Goal: Transaction & Acquisition: Purchase product/service

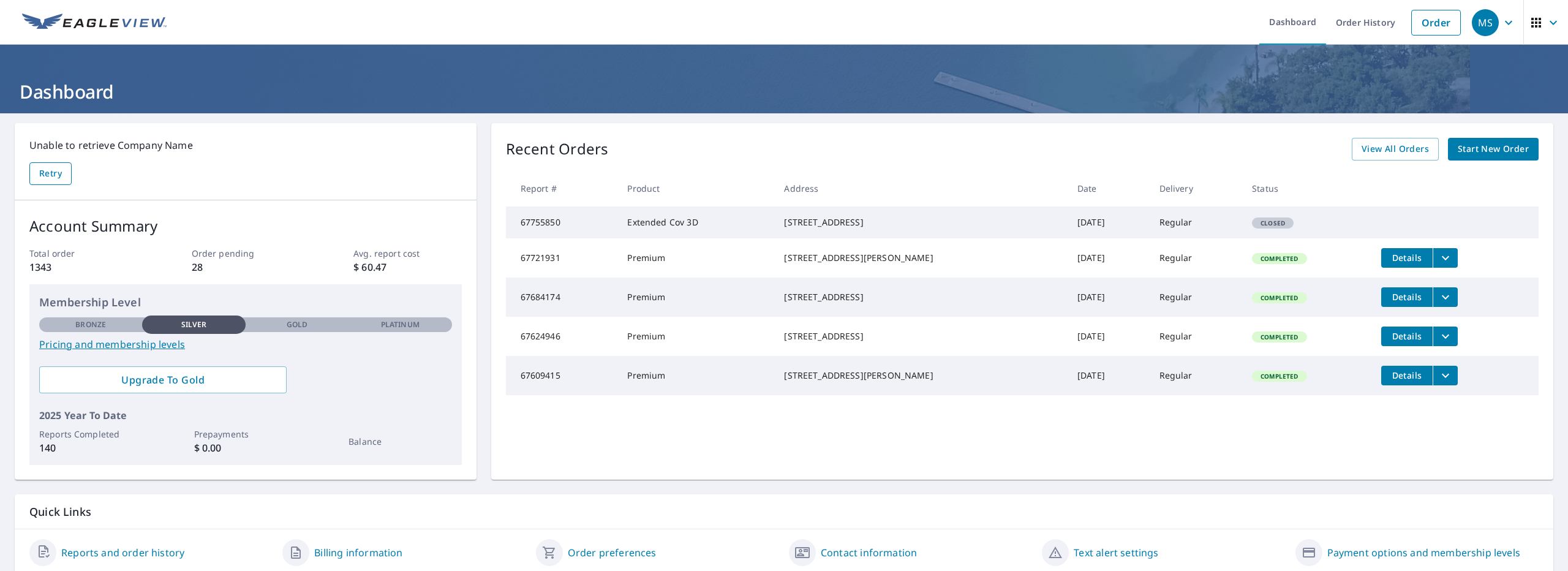
click at [59, 176] on span "Retry" at bounding box center [51, 173] width 23 height 16
click at [47, 181] on Name-retryBtn "Retry" at bounding box center [51, 174] width 42 height 23
click at [1442, 13] on link "Order" at bounding box center [1436, 23] width 50 height 26
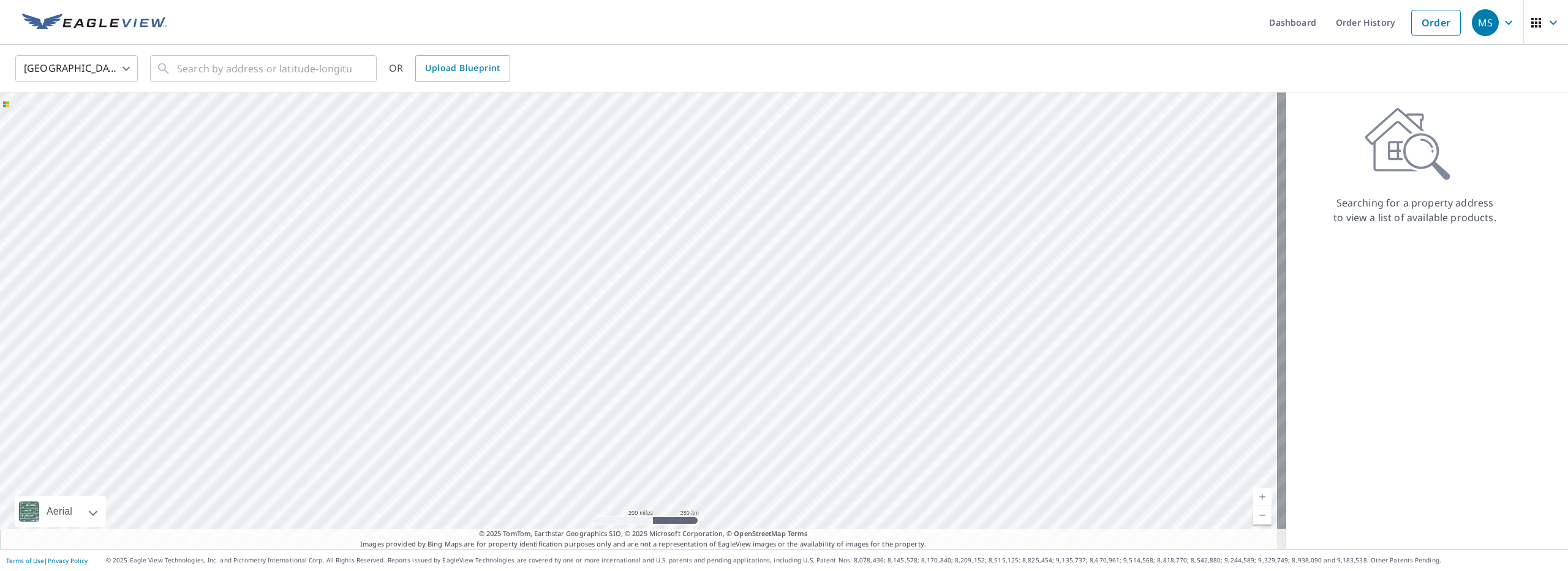
drag, startPoint x: 365, startPoint y: 218, endPoint x: 506, endPoint y: 361, distance: 200.8
click at [506, 361] on div at bounding box center [643, 320] width 1286 height 456
drag, startPoint x: 318, startPoint y: 236, endPoint x: 447, endPoint y: 462, distance: 260.2
click at [447, 461] on div at bounding box center [643, 320] width 1286 height 456
drag, startPoint x: 186, startPoint y: 231, endPoint x: 427, endPoint y: 272, distance: 244.5
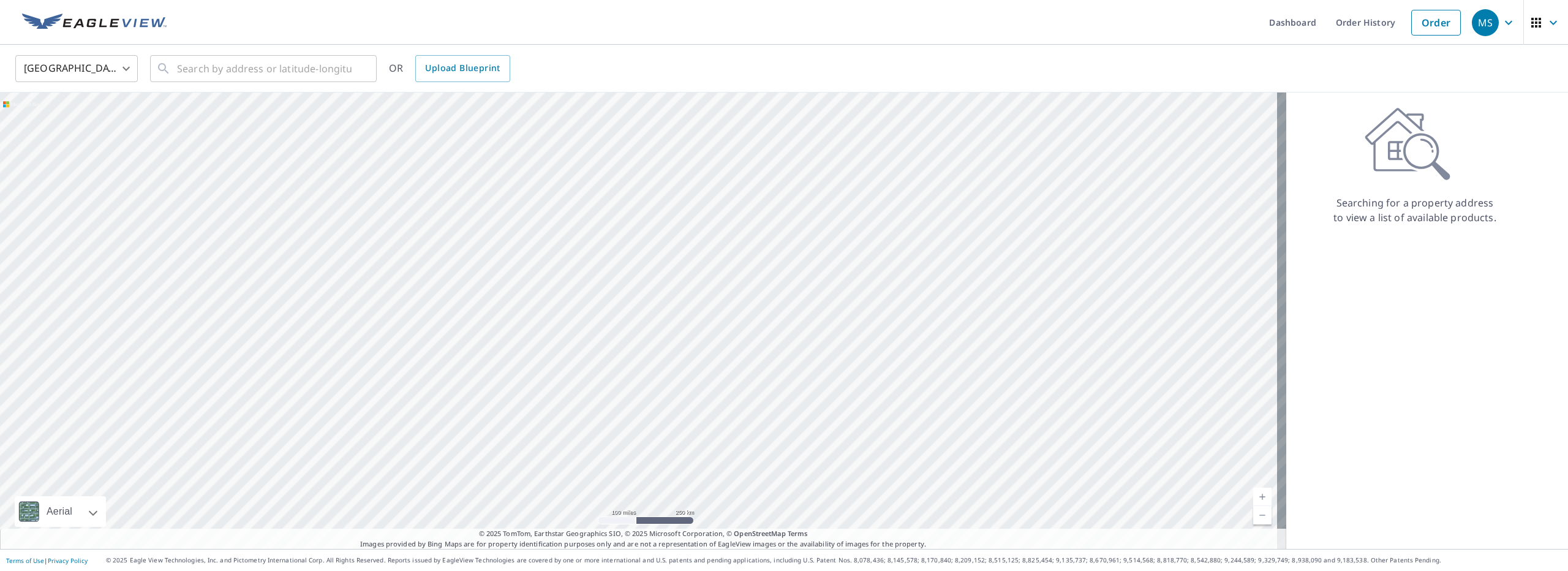
click at [439, 269] on div at bounding box center [643, 320] width 1286 height 456
drag, startPoint x: 475, startPoint y: 335, endPoint x: 403, endPoint y: 210, distance: 144.3
click at [403, 210] on div at bounding box center [643, 320] width 1286 height 456
drag, startPoint x: 546, startPoint y: 334, endPoint x: 509, endPoint y: 266, distance: 77.4
click at [509, 266] on div at bounding box center [643, 320] width 1286 height 456
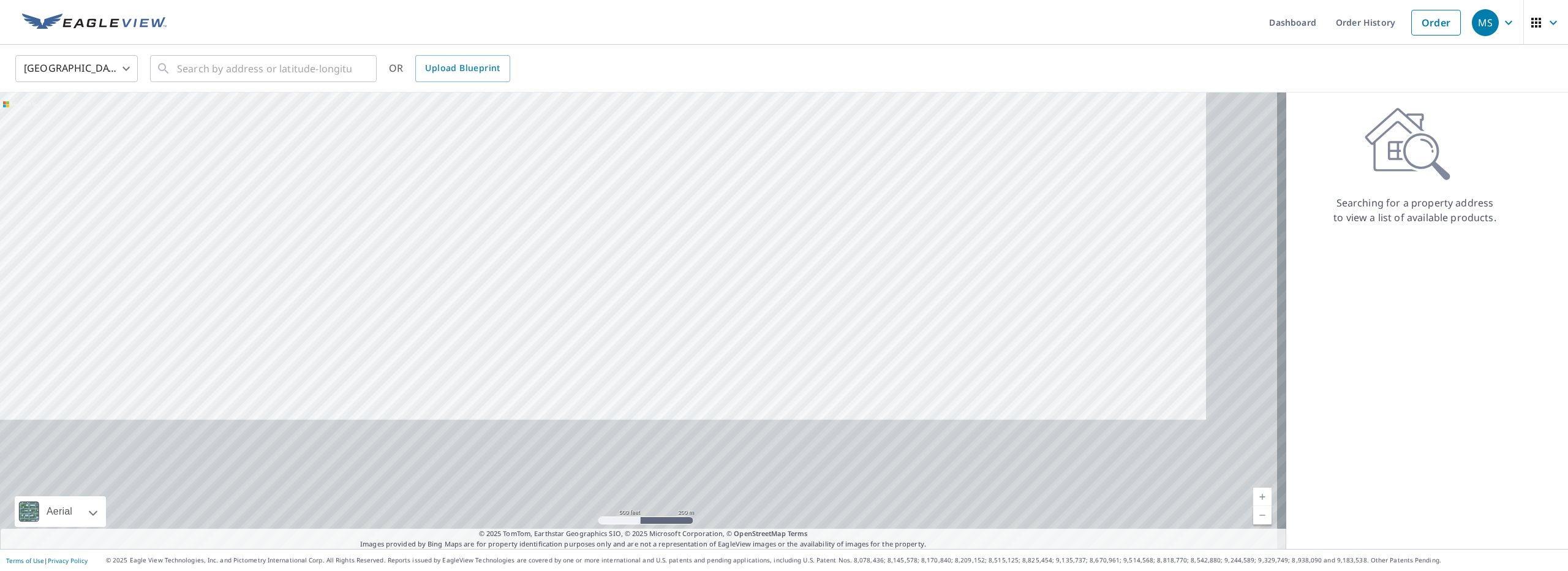
drag, startPoint x: 562, startPoint y: 357, endPoint x: 490, endPoint y: 238, distance: 139.1
click at [491, 239] on div at bounding box center [643, 320] width 1286 height 456
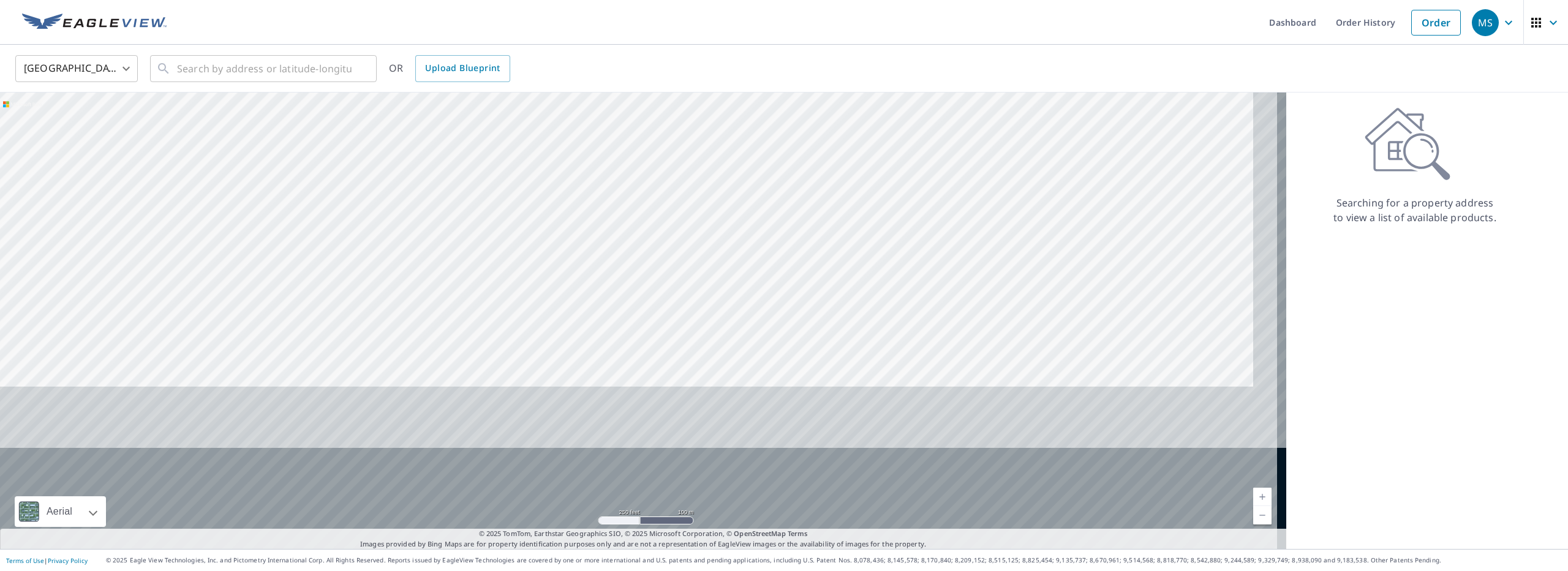
drag, startPoint x: 519, startPoint y: 333, endPoint x: 488, endPoint y: 158, distance: 177.7
click at [488, 149] on div at bounding box center [643, 320] width 1286 height 456
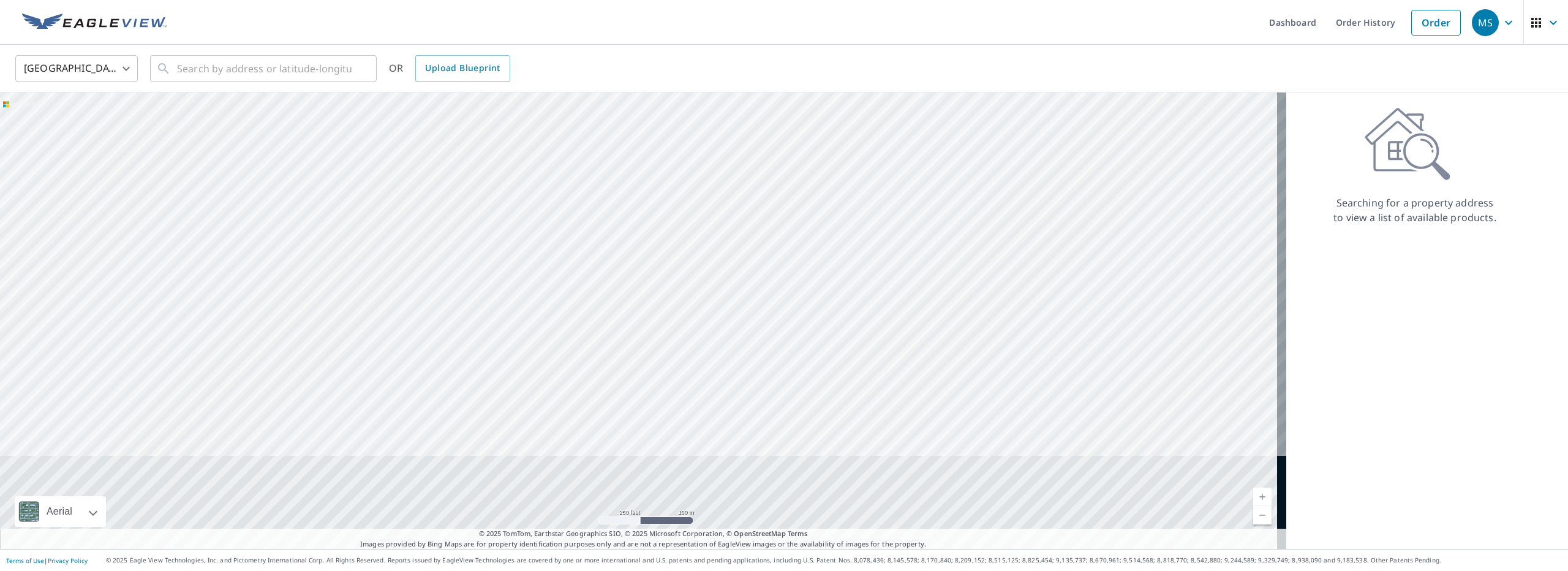
click at [497, 242] on div at bounding box center [643, 320] width 1286 height 456
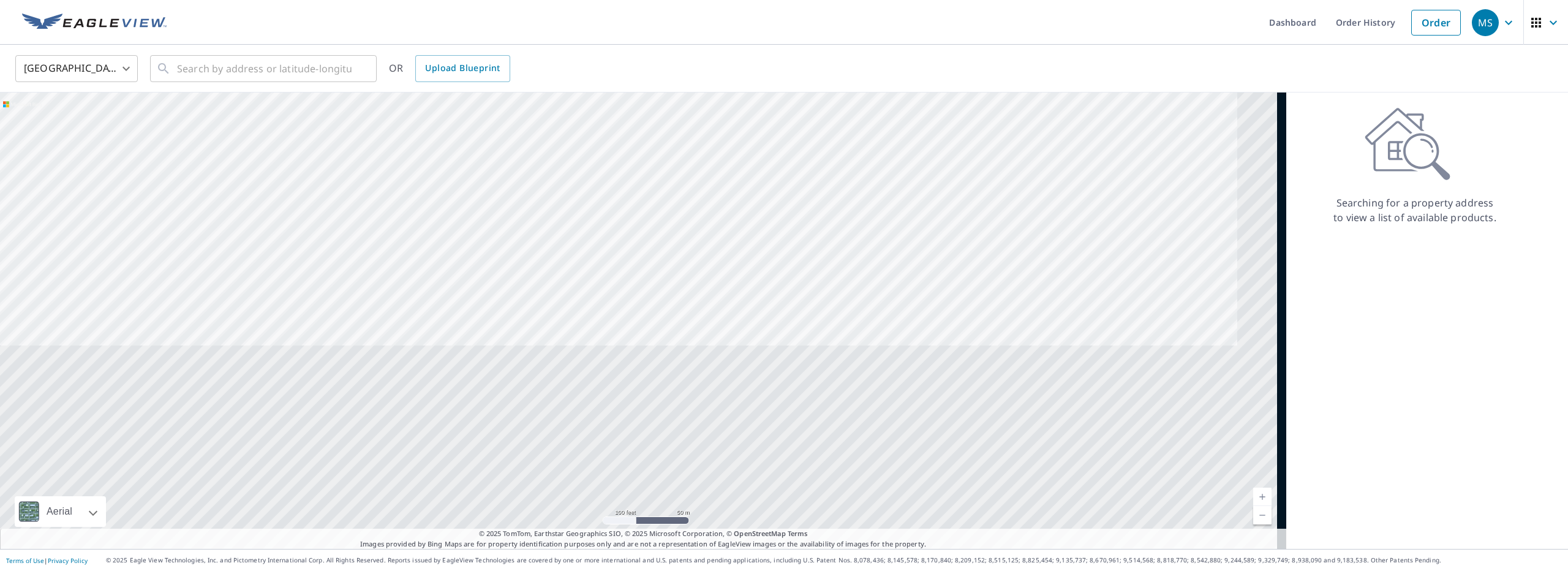
drag, startPoint x: 384, startPoint y: 154, endPoint x: 381, endPoint y: 131, distance: 23.2
click at [381, 136] on div at bounding box center [643, 320] width 1286 height 456
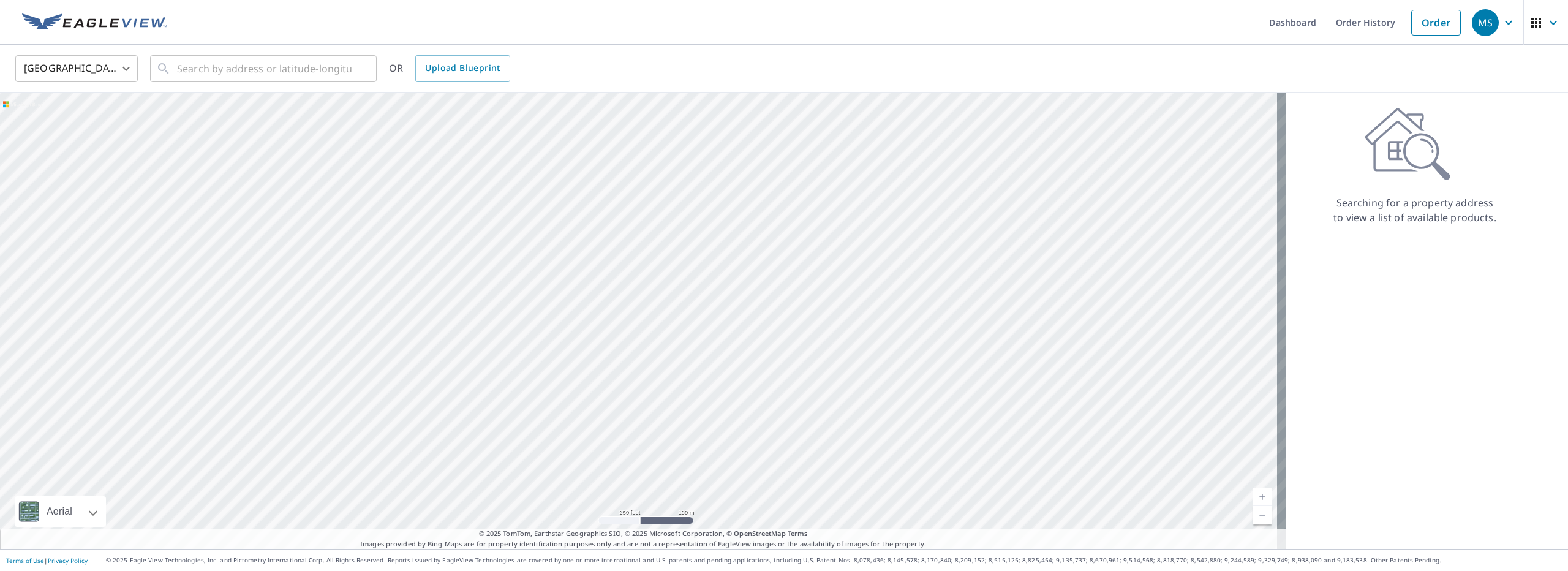
drag, startPoint x: 438, startPoint y: 241, endPoint x: 458, endPoint y: 303, distance: 65.1
click at [458, 303] on div at bounding box center [643, 320] width 1286 height 456
drag, startPoint x: 453, startPoint y: 216, endPoint x: 446, endPoint y: 316, distance: 100.2
click at [446, 316] on div at bounding box center [643, 320] width 1286 height 456
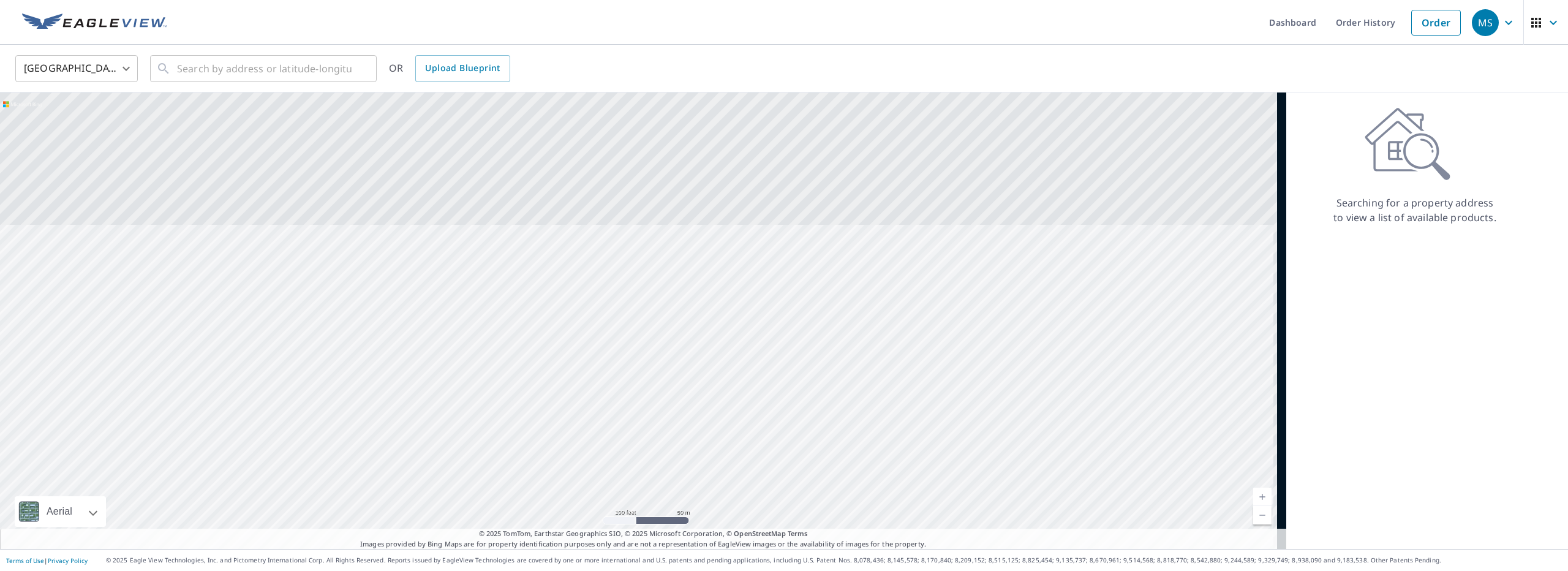
drag, startPoint x: 588, startPoint y: 180, endPoint x: 523, endPoint y: 373, distance: 203.7
click at [523, 373] on div at bounding box center [643, 320] width 1286 height 456
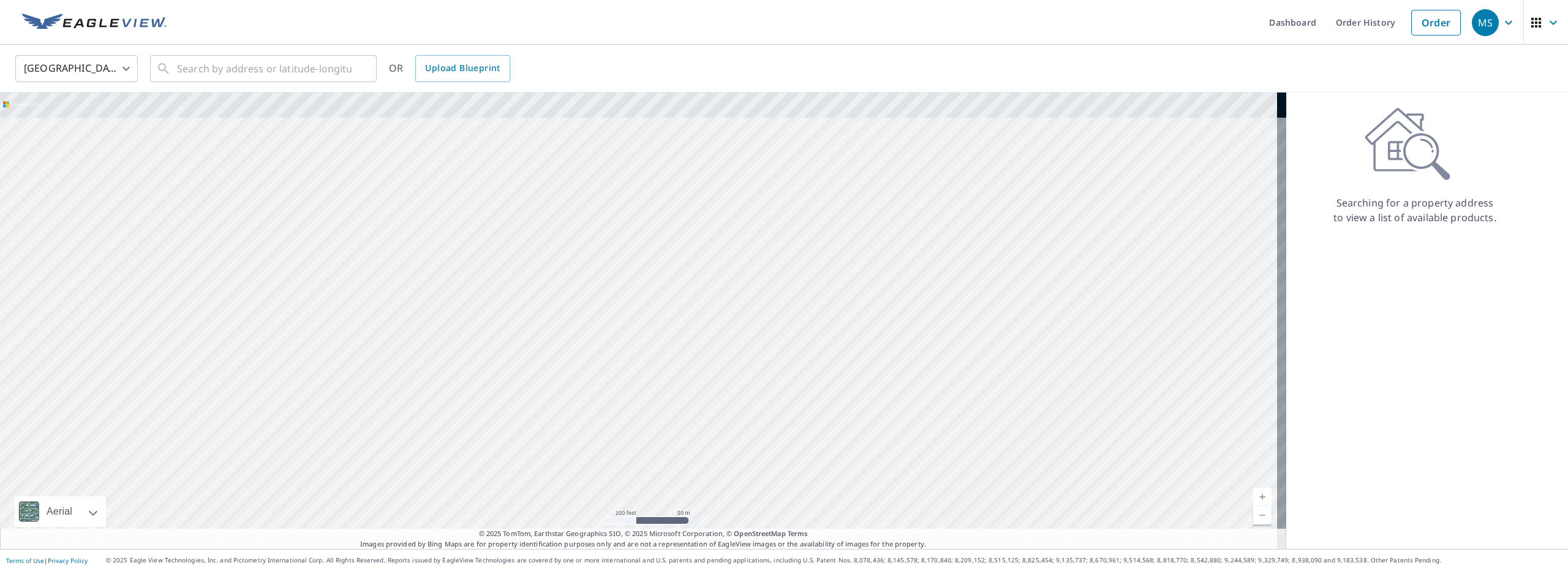
drag, startPoint x: 547, startPoint y: 318, endPoint x: 547, endPoint y: 311, distance: 7.0
click at [546, 318] on div at bounding box center [643, 320] width 1286 height 456
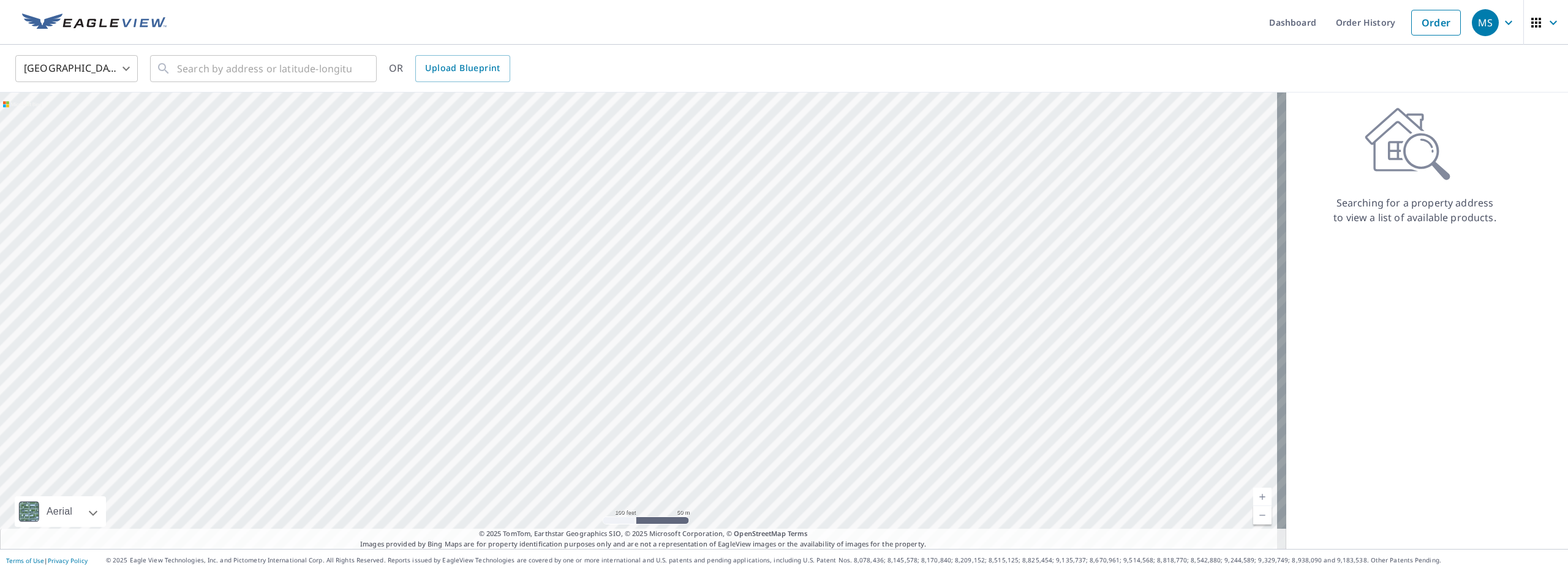
drag, startPoint x: 638, startPoint y: 177, endPoint x: 594, endPoint y: 320, distance: 149.6
click at [594, 320] on div at bounding box center [643, 320] width 1286 height 456
drag, startPoint x: 584, startPoint y: 320, endPoint x: 572, endPoint y: 351, distance: 33.2
click at [573, 352] on div at bounding box center [643, 320] width 1286 height 456
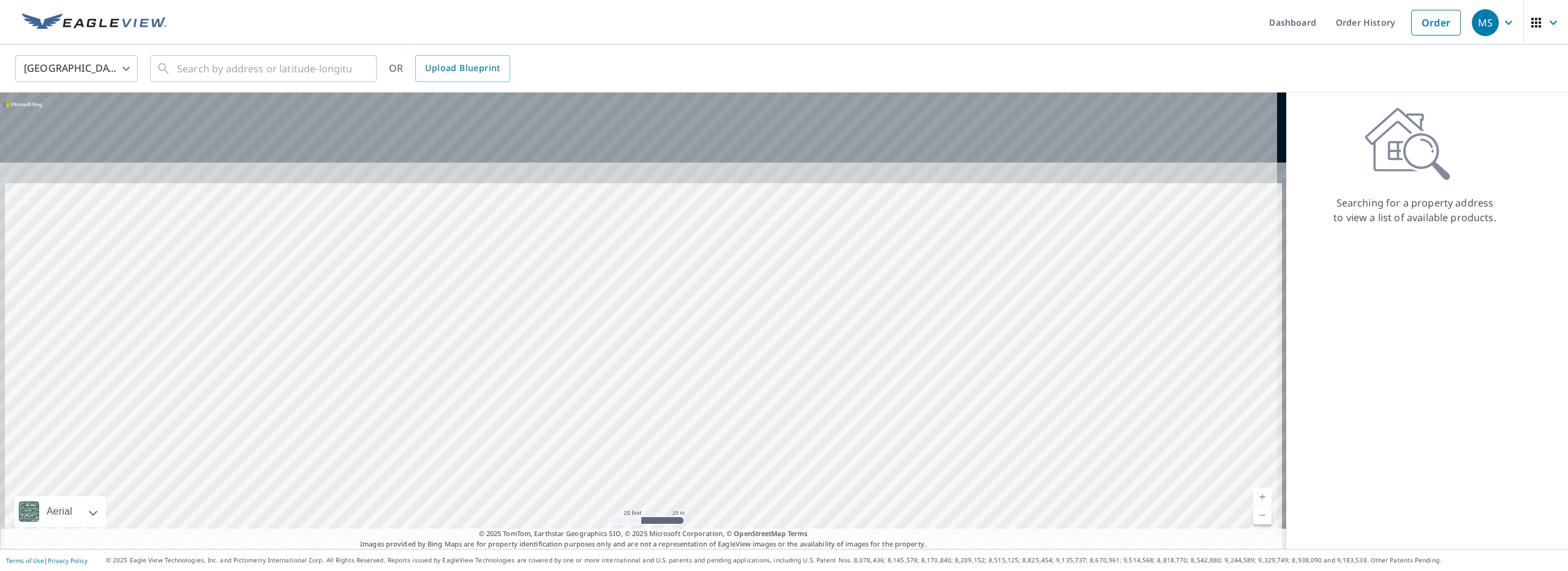
drag, startPoint x: 571, startPoint y: 244, endPoint x: 576, endPoint y: 385, distance: 141.1
click at [576, 392] on div at bounding box center [643, 320] width 1286 height 456
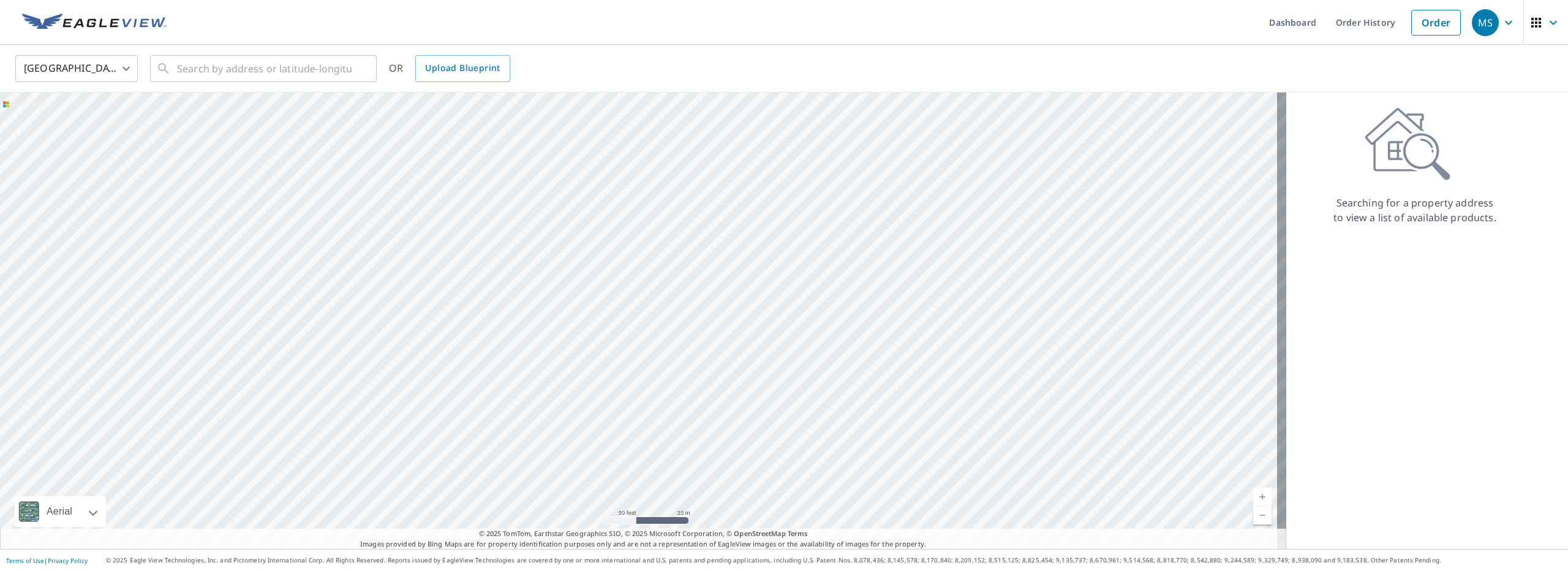
click at [584, 408] on div at bounding box center [643, 320] width 1286 height 456
drag, startPoint x: 663, startPoint y: 160, endPoint x: 673, endPoint y: 311, distance: 151.3
click at [673, 311] on div at bounding box center [643, 320] width 1286 height 456
click at [593, 274] on div at bounding box center [643, 320] width 1286 height 456
click at [282, 53] on input "text" at bounding box center [264, 68] width 175 height 34
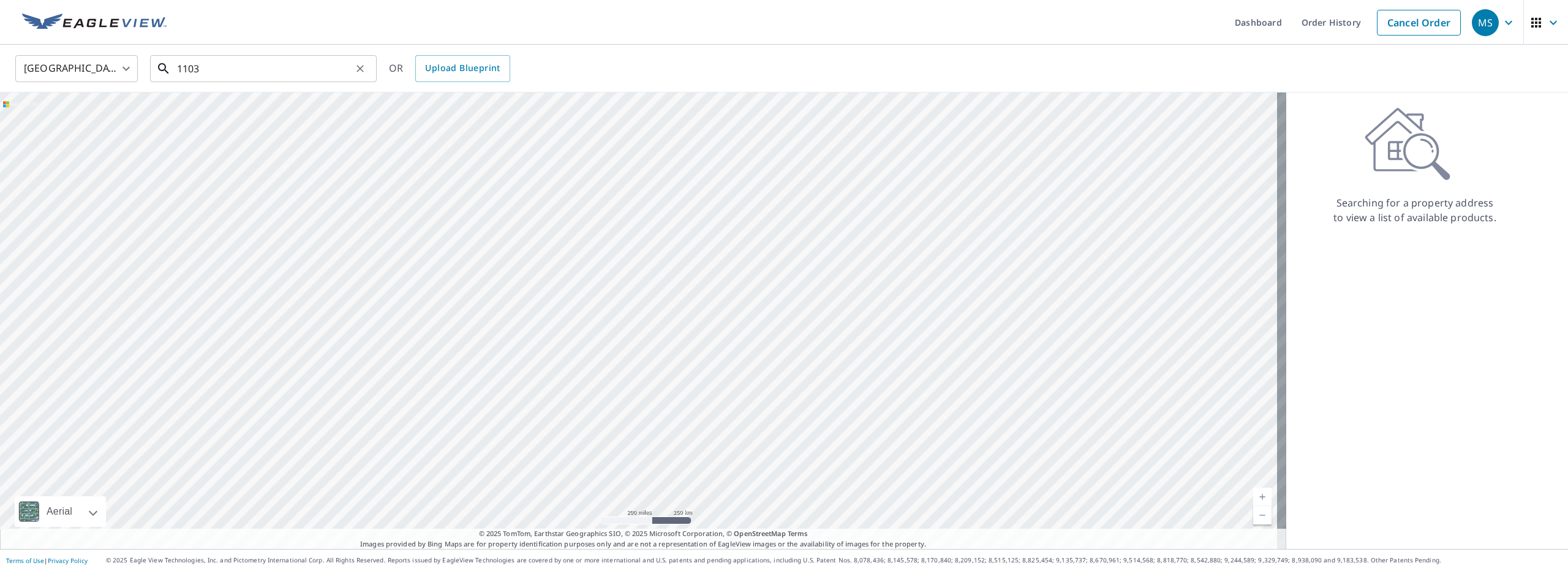
click at [214, 61] on input "1103" at bounding box center [264, 68] width 175 height 34
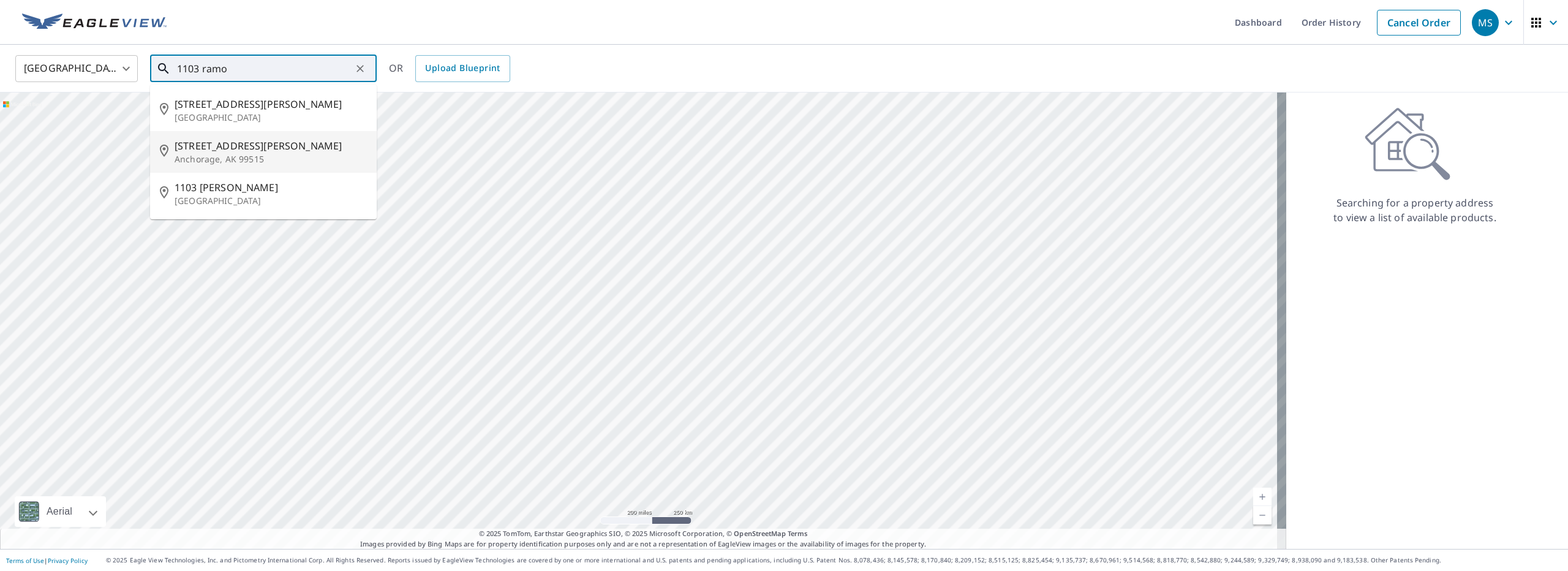
click at [229, 142] on span "[STREET_ADDRESS][PERSON_NAME]" at bounding box center [270, 146] width 192 height 15
type input "[STREET_ADDRESS][PERSON_NAME]"
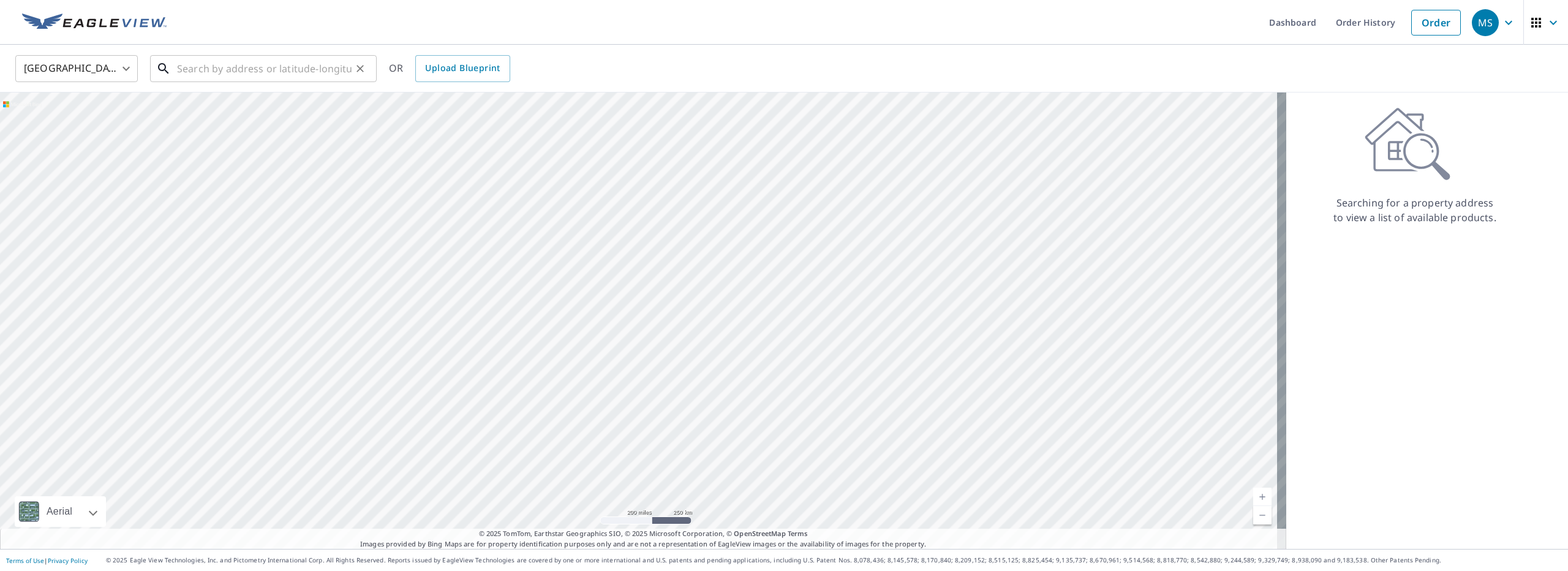
click at [266, 70] on input "text" at bounding box center [264, 68] width 175 height 34
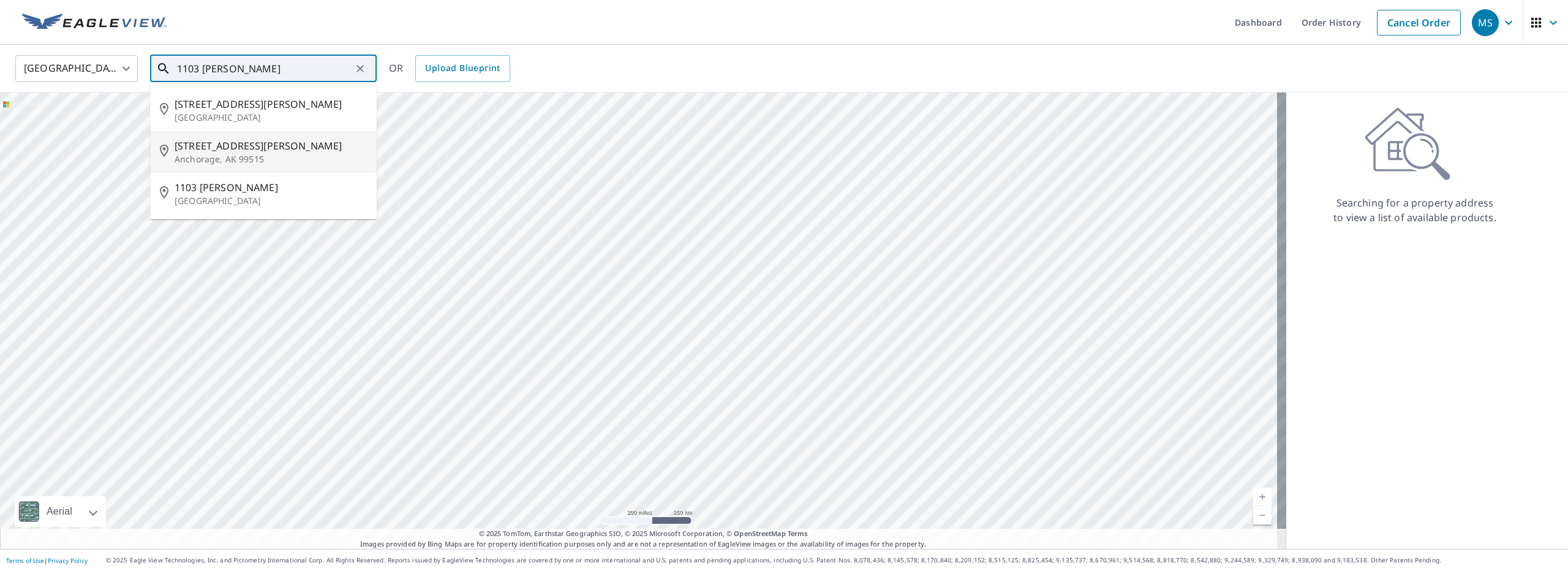
click at [287, 146] on span "[STREET_ADDRESS][PERSON_NAME]" at bounding box center [270, 146] width 192 height 15
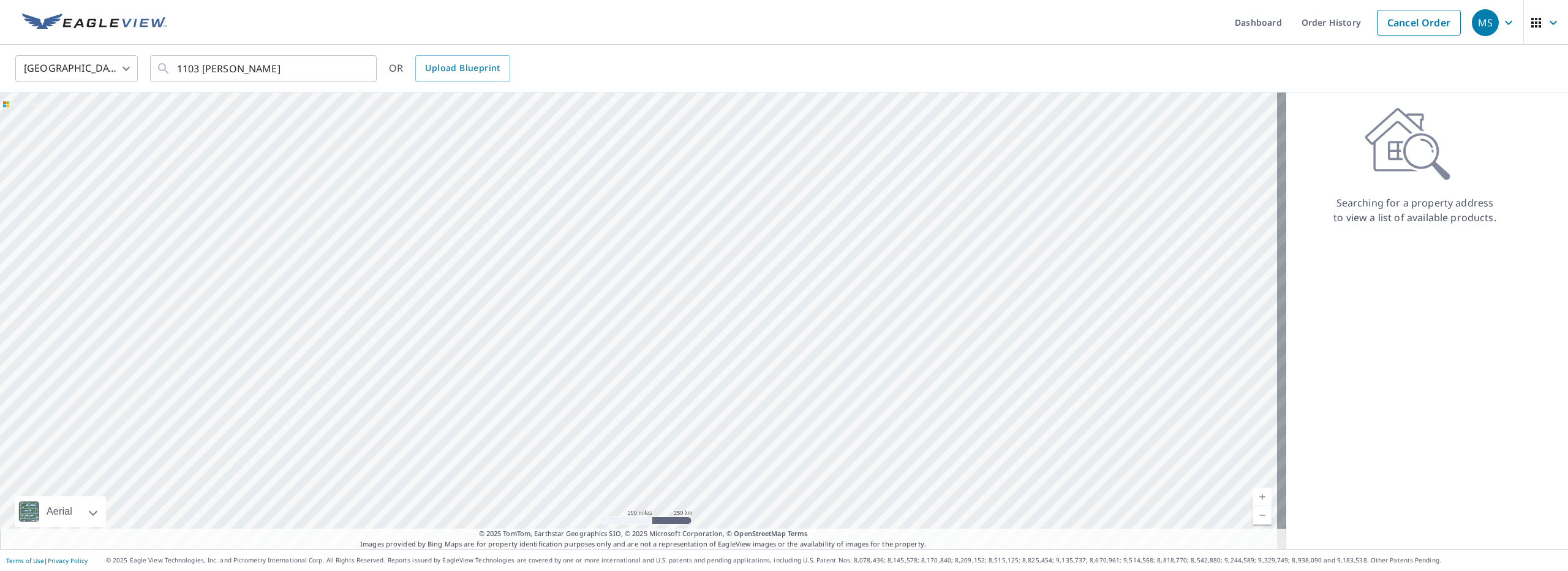
type input "[STREET_ADDRESS][PERSON_NAME]"
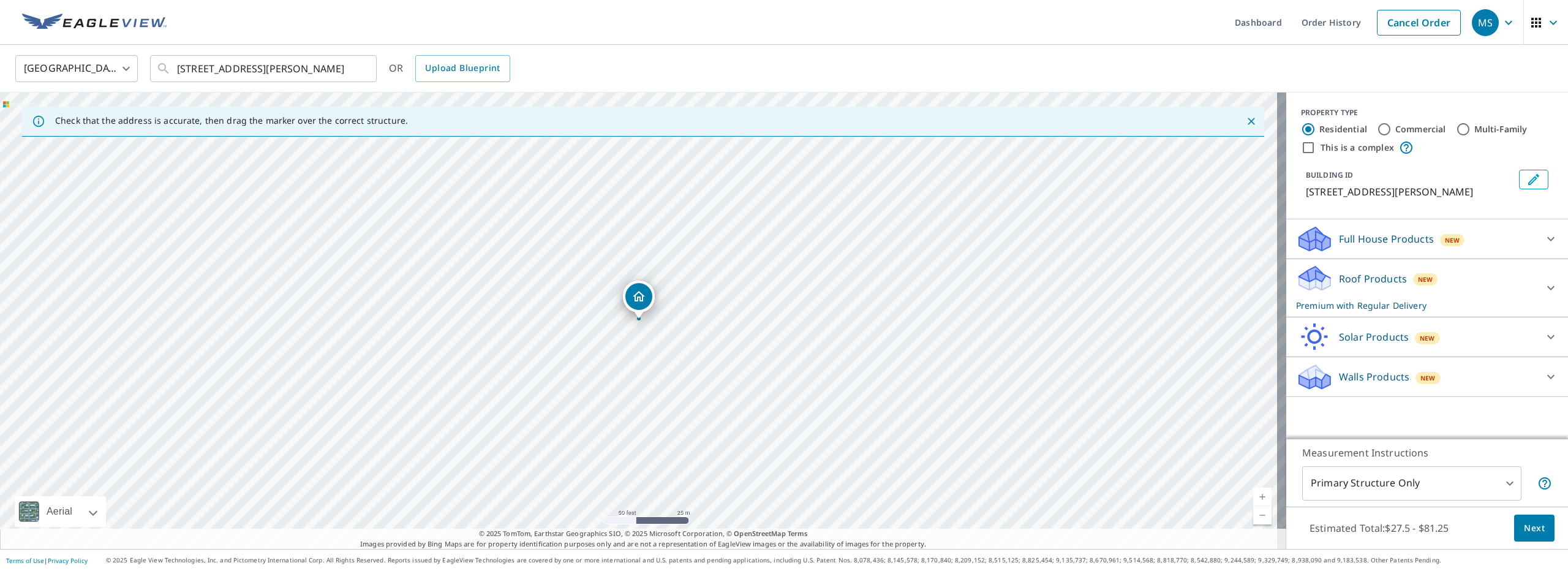
click at [1301, 145] on input "This is a complex" at bounding box center [1308, 148] width 15 height 15
checkbox input "true"
radio input "false"
radio input "true"
type input "4"
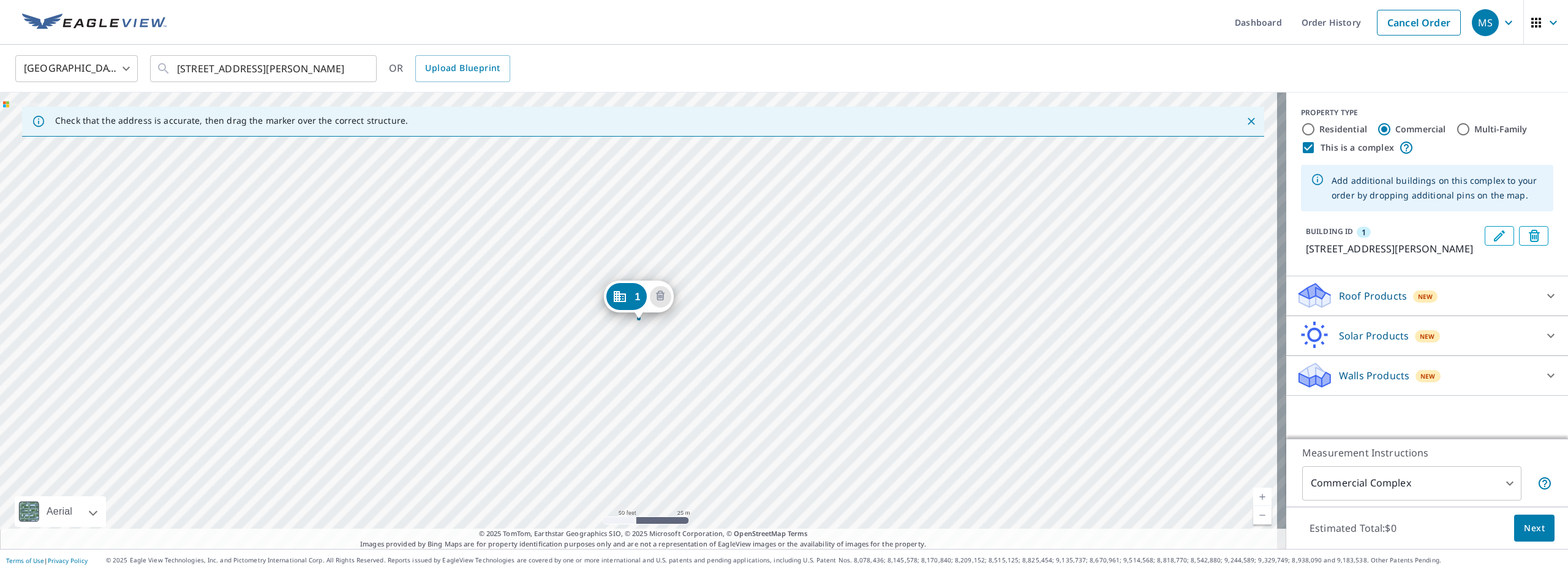
click at [586, 305] on div "1 1103 Ramona St Anchorage, AK 99515" at bounding box center [643, 320] width 1286 height 456
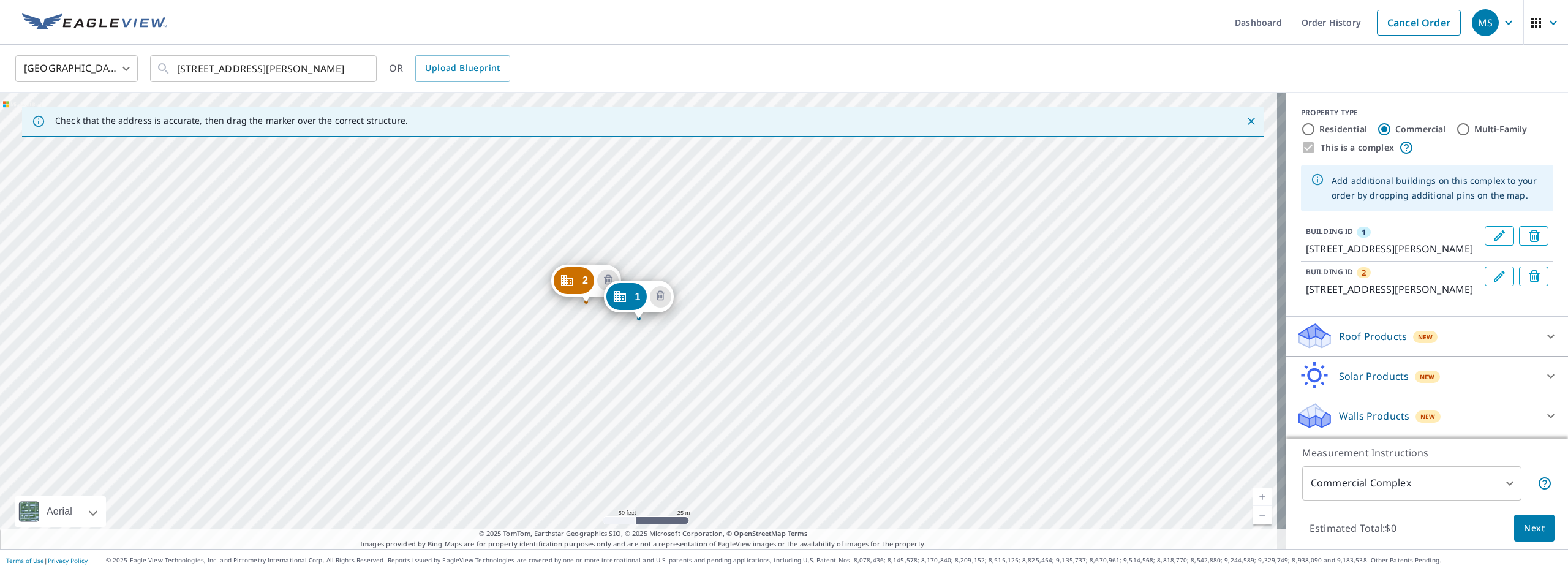
click at [584, 184] on div "2 1102 Oren Ave Anchorage, AK 99515 1 1103 Ramona St Anchorage, AK 99515" at bounding box center [643, 320] width 1286 height 456
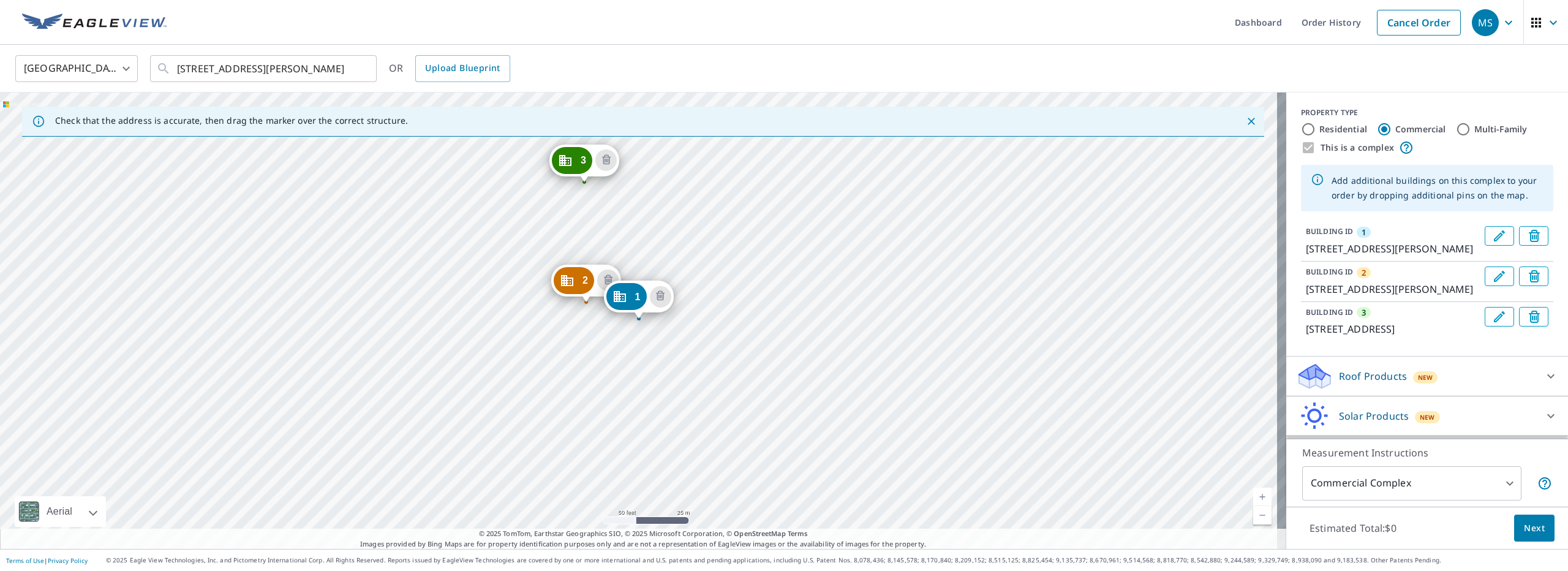
click at [642, 186] on div "2 1102 Oren Ave Anchorage, AK 99515 3 1100 E 112th Ave Anchorage, AK 99515 1 11…" at bounding box center [643, 320] width 1286 height 456
click at [690, 182] on div "2 1102 Oren Ave Anchorage, AK 99515 3 1100 E 112th Ave Anchorage, AK 99515 4 11…" at bounding box center [643, 320] width 1286 height 456
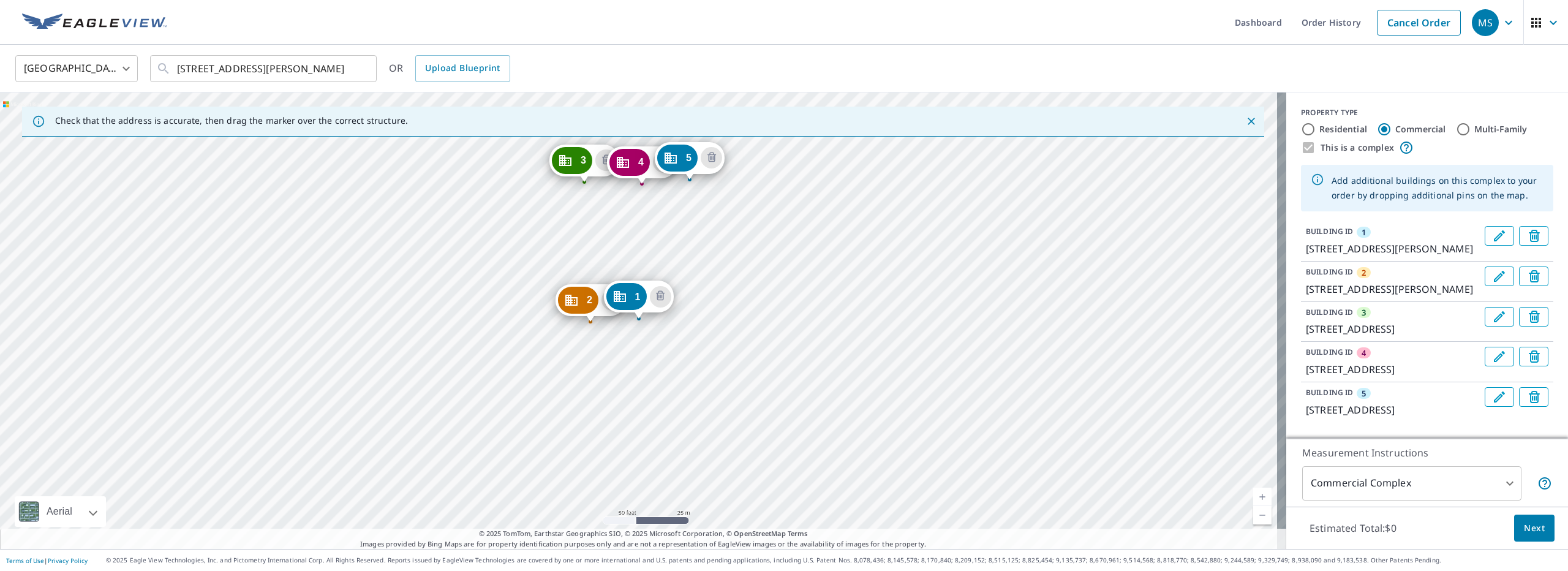
drag, startPoint x: 584, startPoint y: 299, endPoint x: 588, endPoint y: 319, distance: 20.4
drag, startPoint x: 588, startPoint y: 319, endPoint x: 589, endPoint y: 334, distance: 15.0
drag, startPoint x: 589, startPoint y: 334, endPoint x: 585, endPoint y: 326, distance: 8.9
drag, startPoint x: 585, startPoint y: 326, endPoint x: 578, endPoint y: 293, distance: 33.7
drag, startPoint x: 578, startPoint y: 293, endPoint x: 581, endPoint y: 285, distance: 8.5
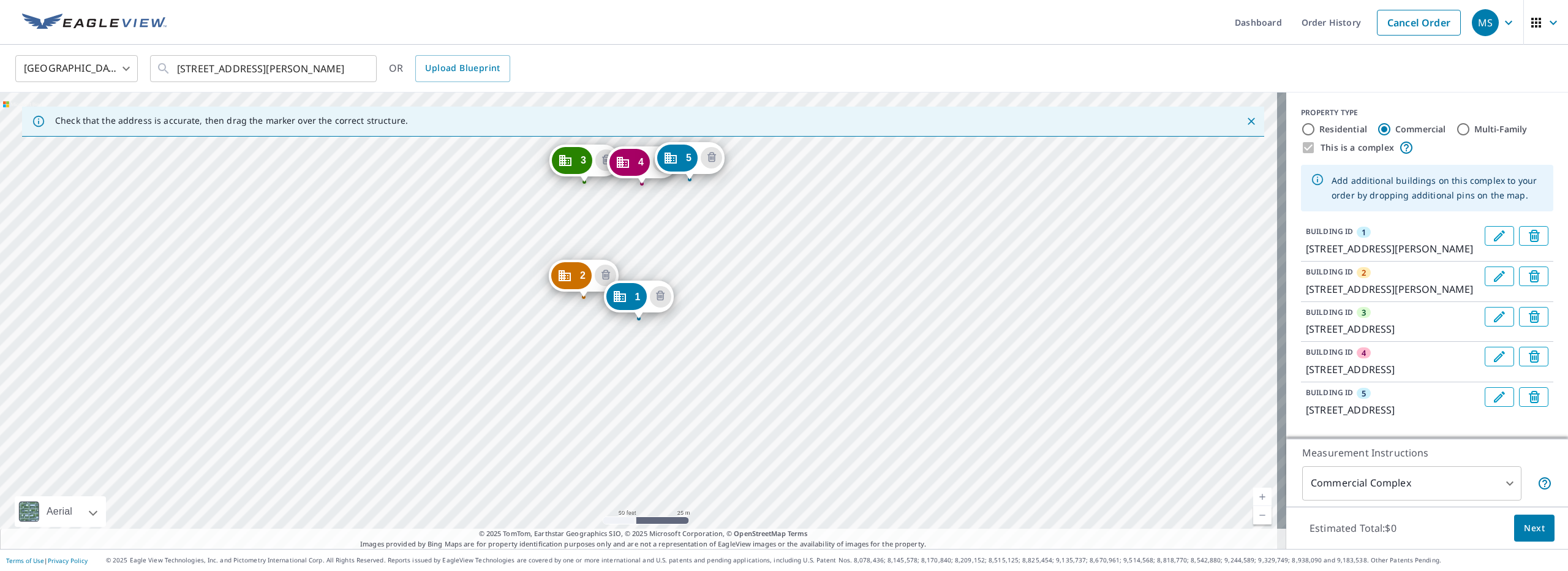
drag, startPoint x: 581, startPoint y: 285, endPoint x: 582, endPoint y: 295, distance: 10.0
drag, startPoint x: 582, startPoint y: 295, endPoint x: 581, endPoint y: 303, distance: 8.1
drag, startPoint x: 581, startPoint y: 303, endPoint x: 580, endPoint y: 315, distance: 12.0
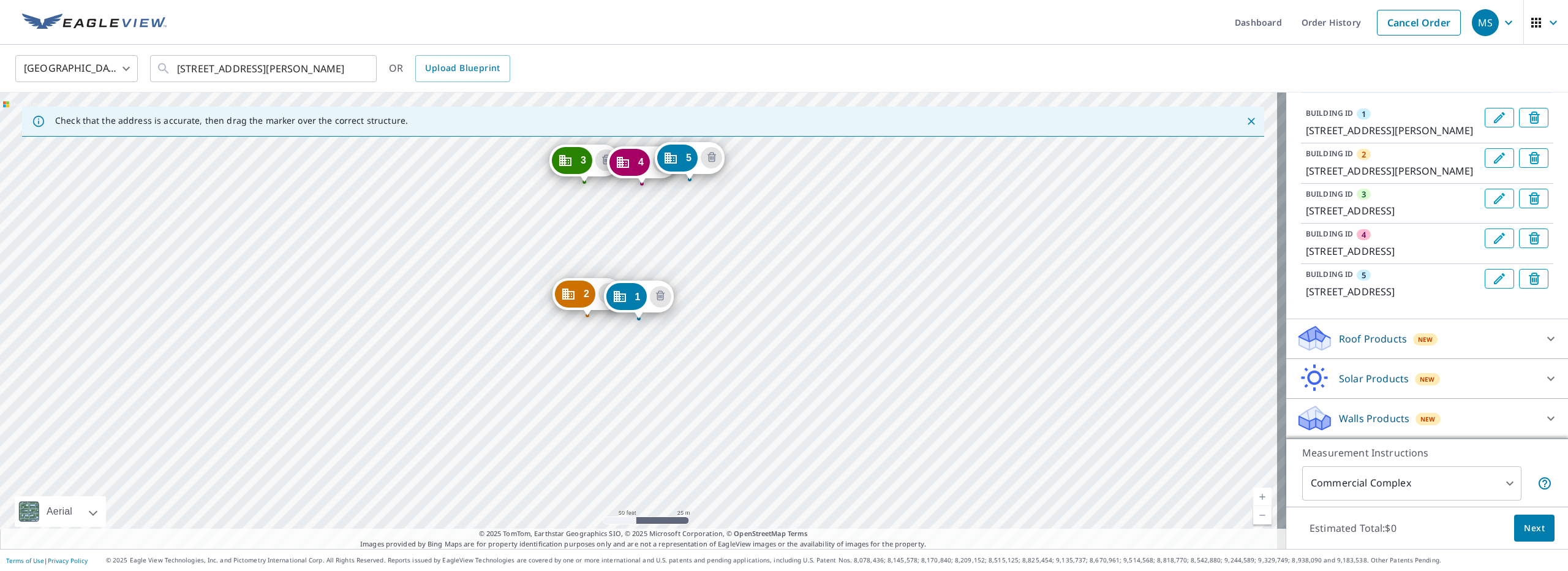
scroll to position [7, 0]
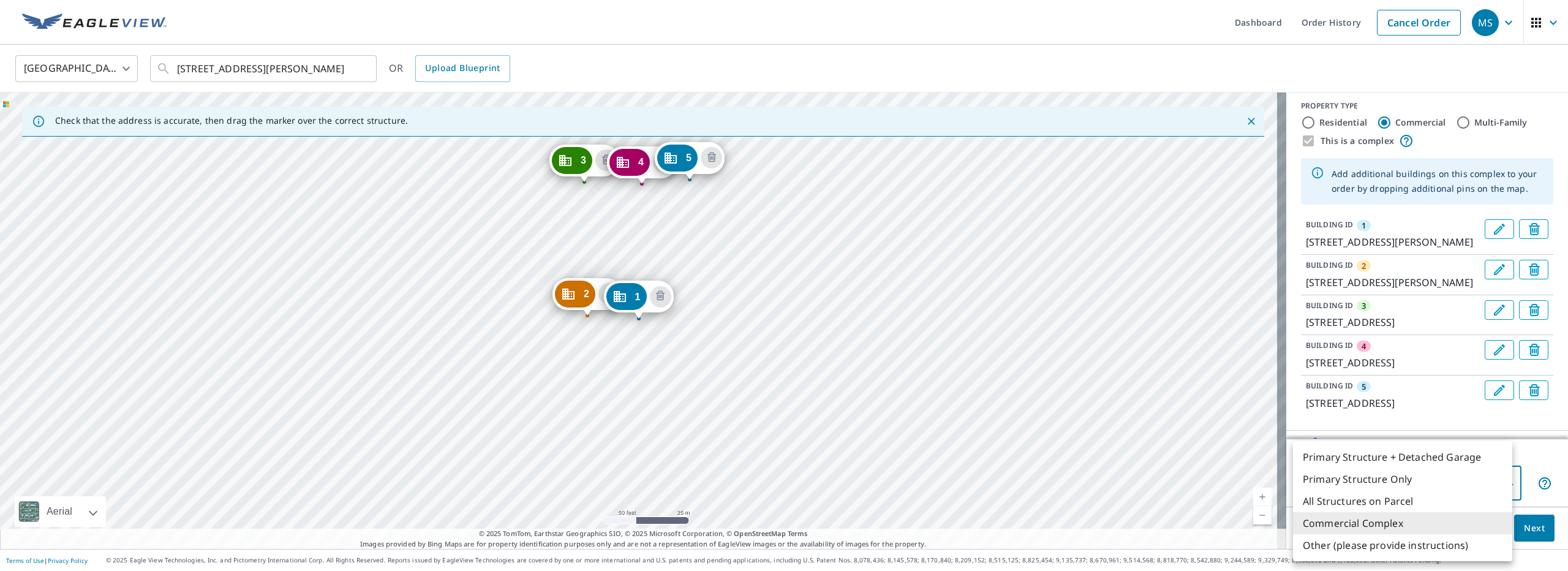
click at [1433, 490] on body "MS MS Dashboard Order History Cancel Order MS United States US ​ 1103 Ramona St…" at bounding box center [784, 285] width 1568 height 571
click at [1404, 521] on li "Commercial Complex" at bounding box center [1402, 523] width 219 height 22
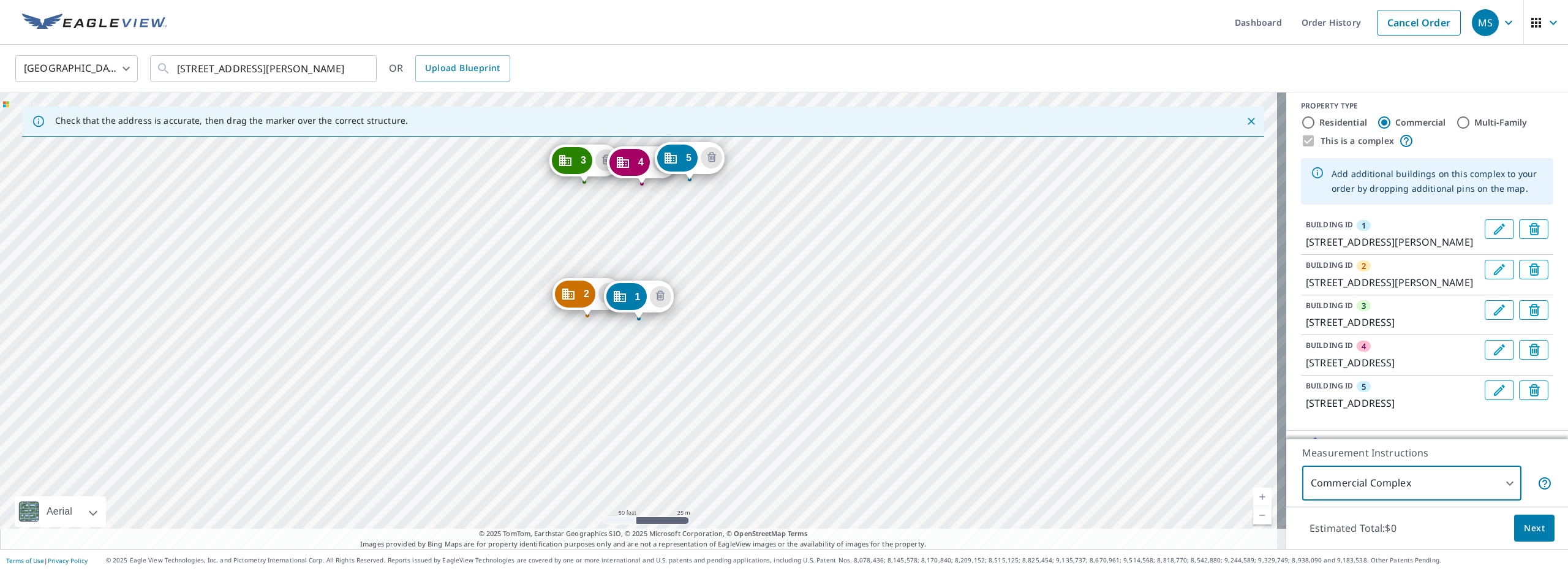
click at [1514, 534] on button "Next" at bounding box center [1534, 528] width 40 height 28
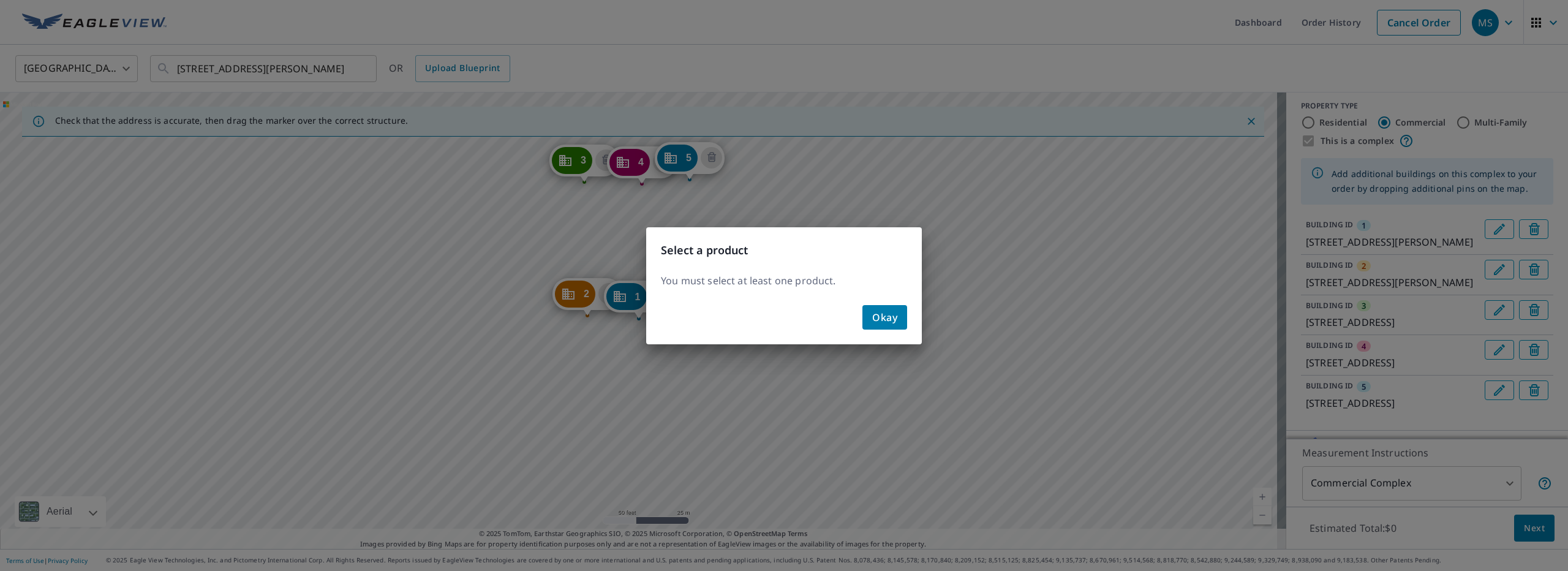
click at [898, 323] on button "Okay" at bounding box center [884, 317] width 44 height 24
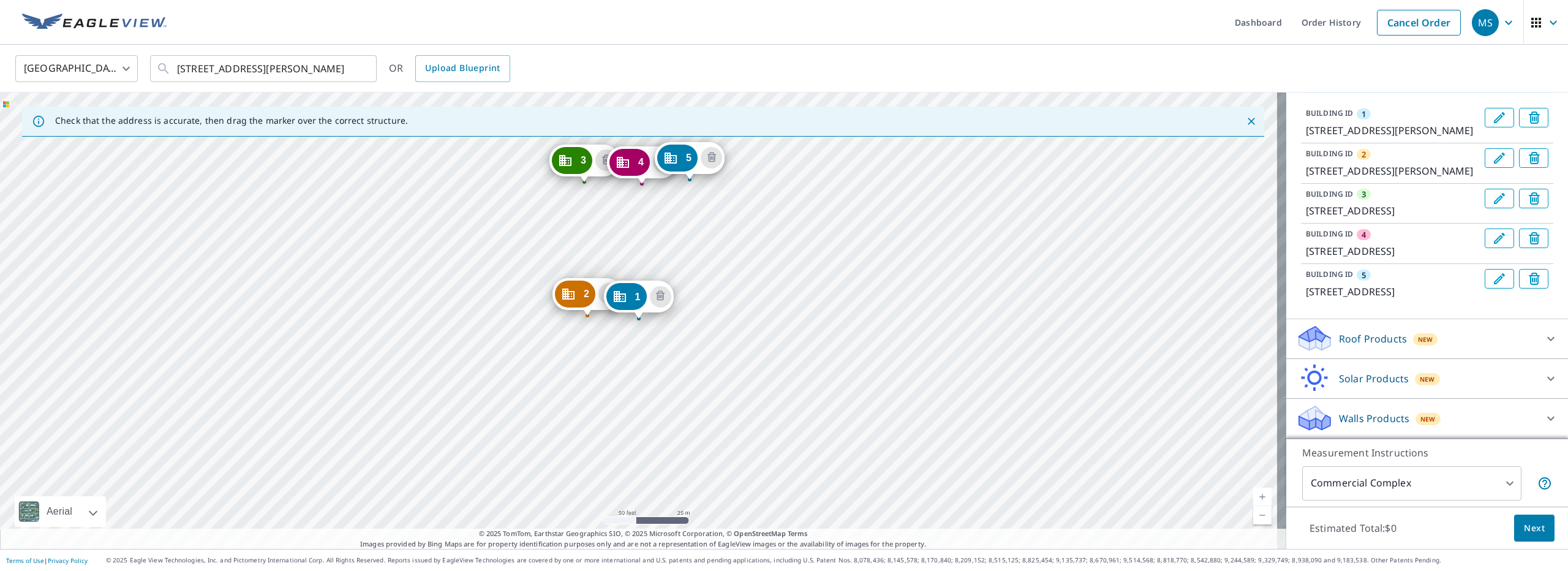
click at [1370, 330] on div "Roof Products New" at bounding box center [1416, 338] width 240 height 29
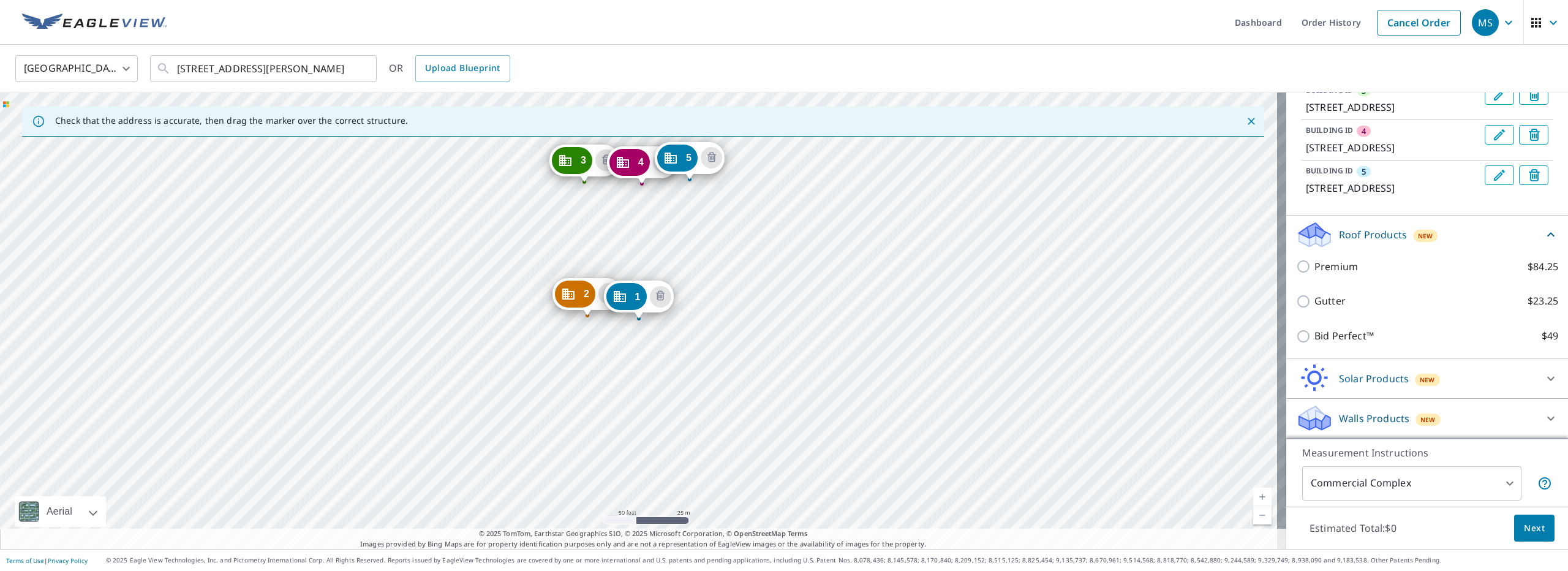
scroll to position [251, 0]
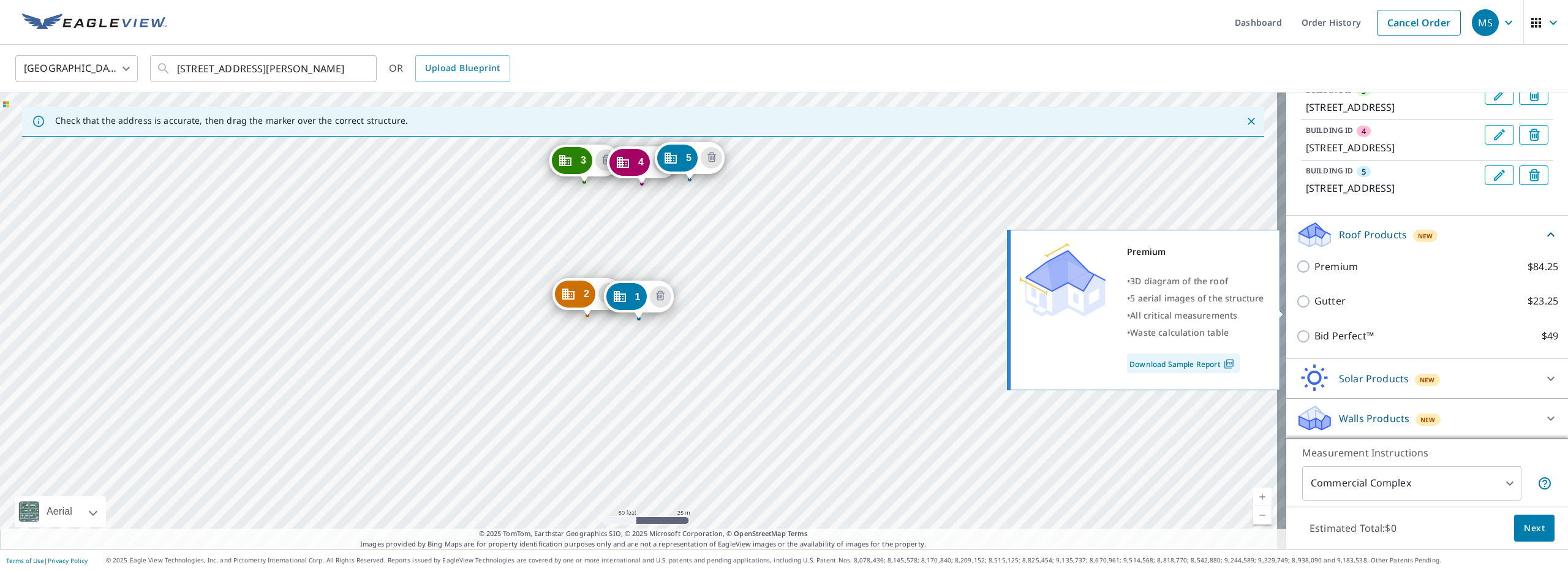
click at [1337, 274] on p "Premium" at bounding box center [1336, 266] width 44 height 16
click at [1315, 274] on input "Premium $84.25" at bounding box center [1305, 266] width 18 height 15
checkbox input "true"
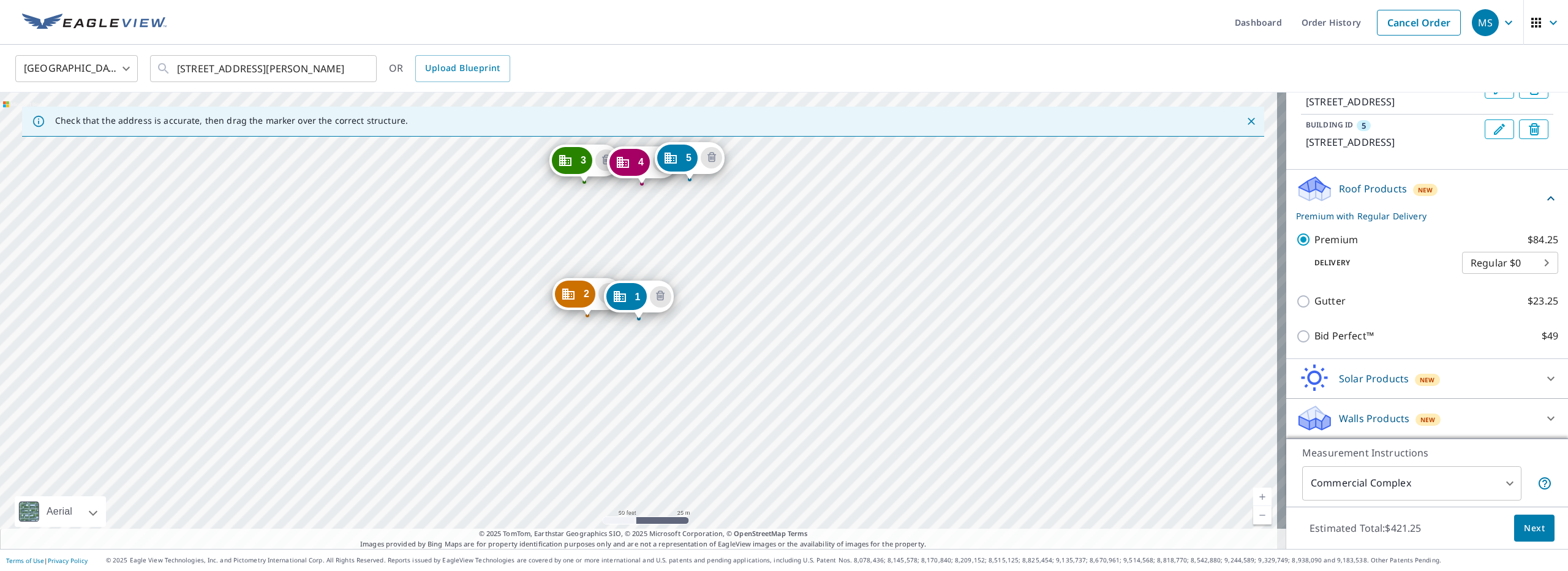
scroll to position [340, 0]
click at [1524, 520] on span "Next" at bounding box center [1534, 528] width 21 height 16
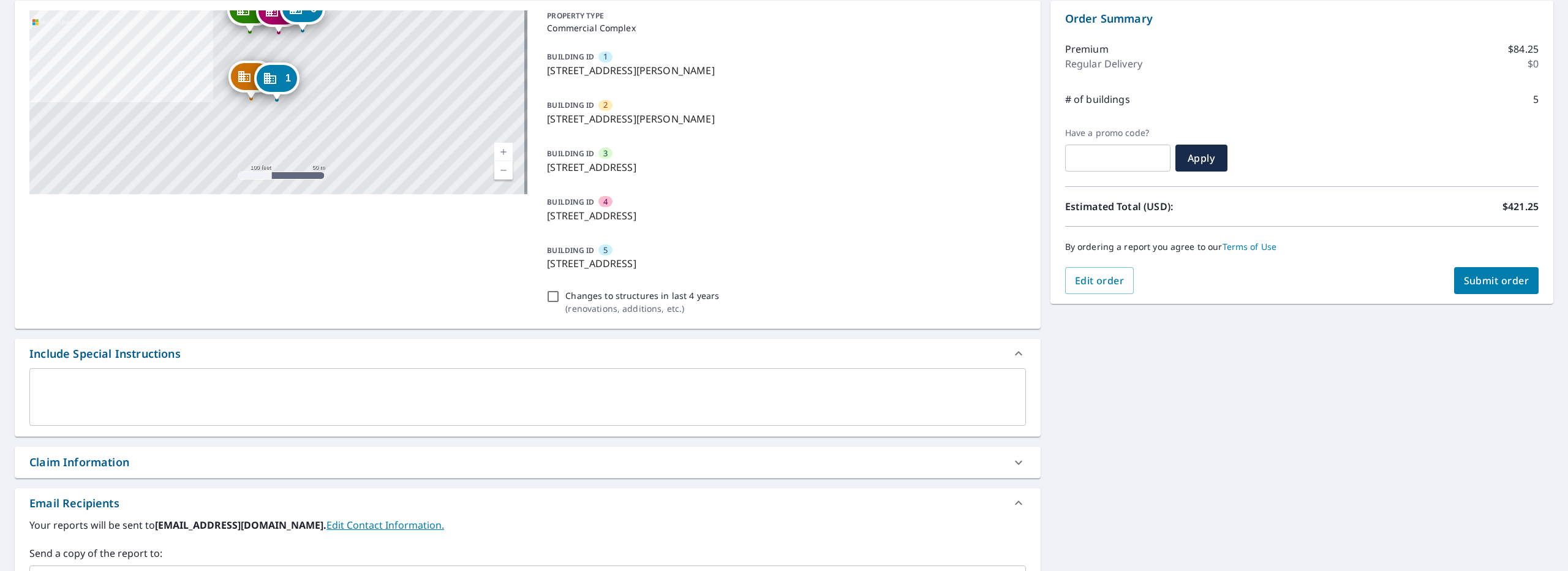
scroll to position [245, 0]
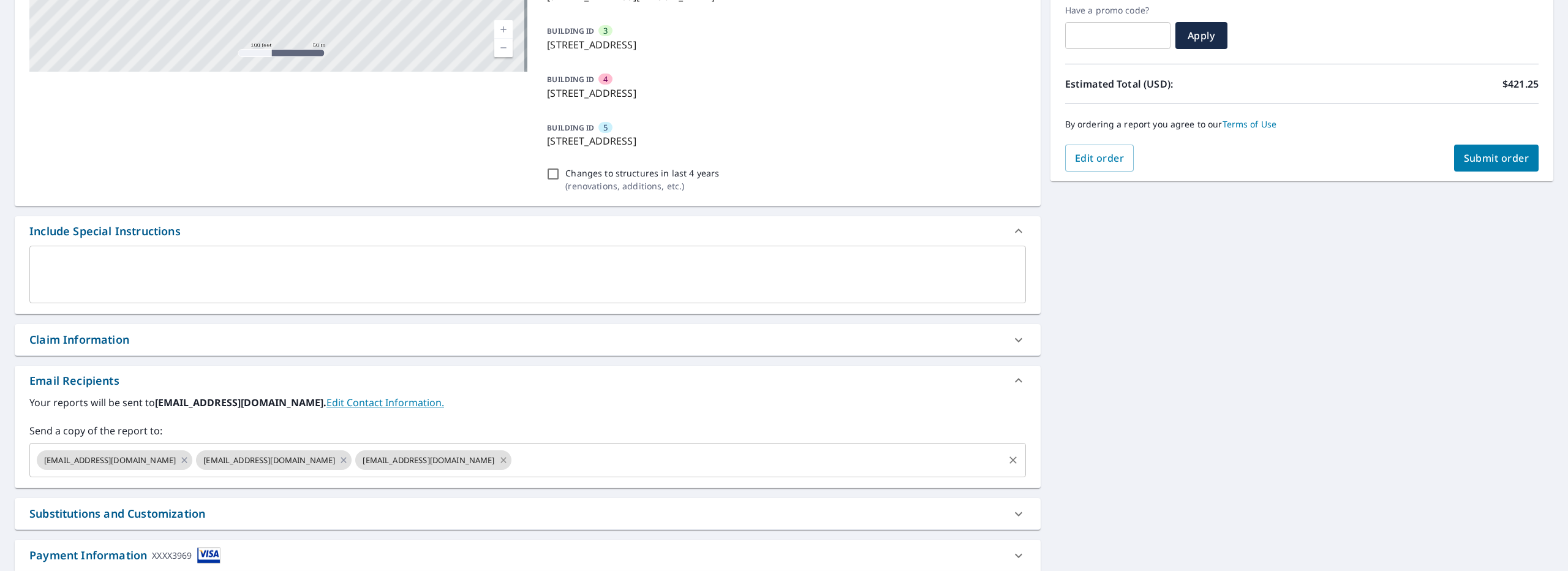
click at [499, 457] on icon at bounding box center [504, 460] width 10 height 13
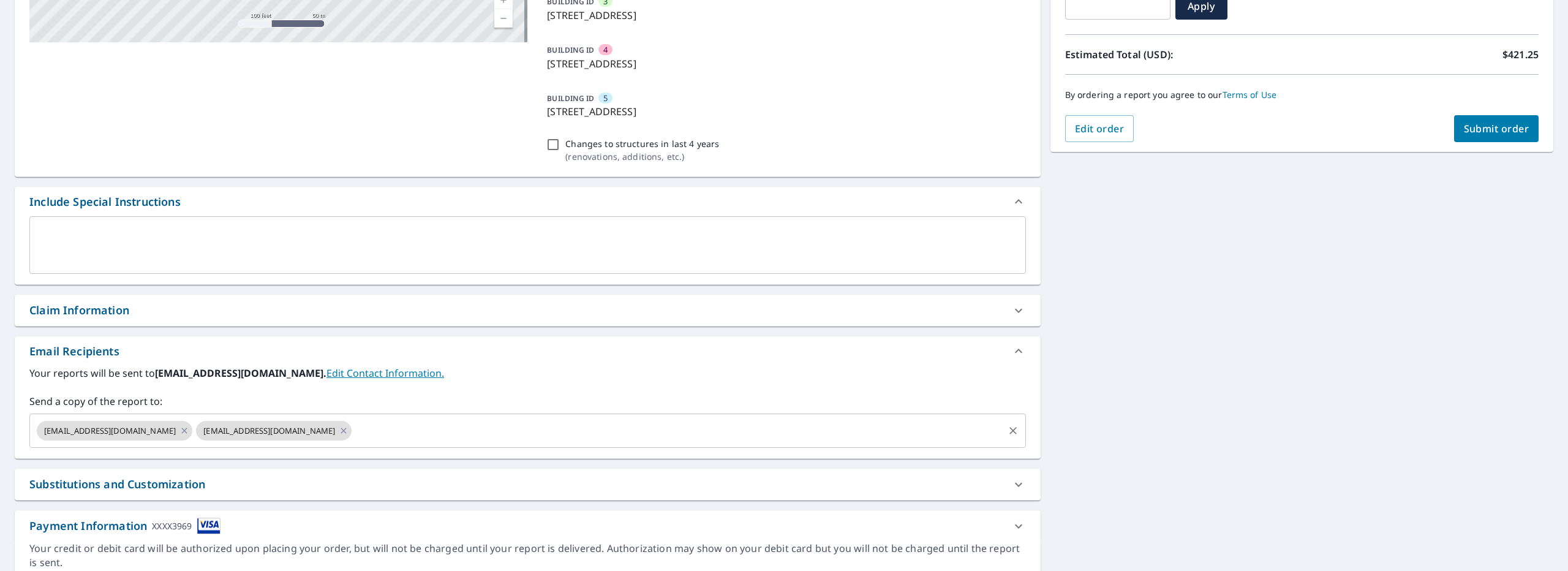
scroll to position [313, 0]
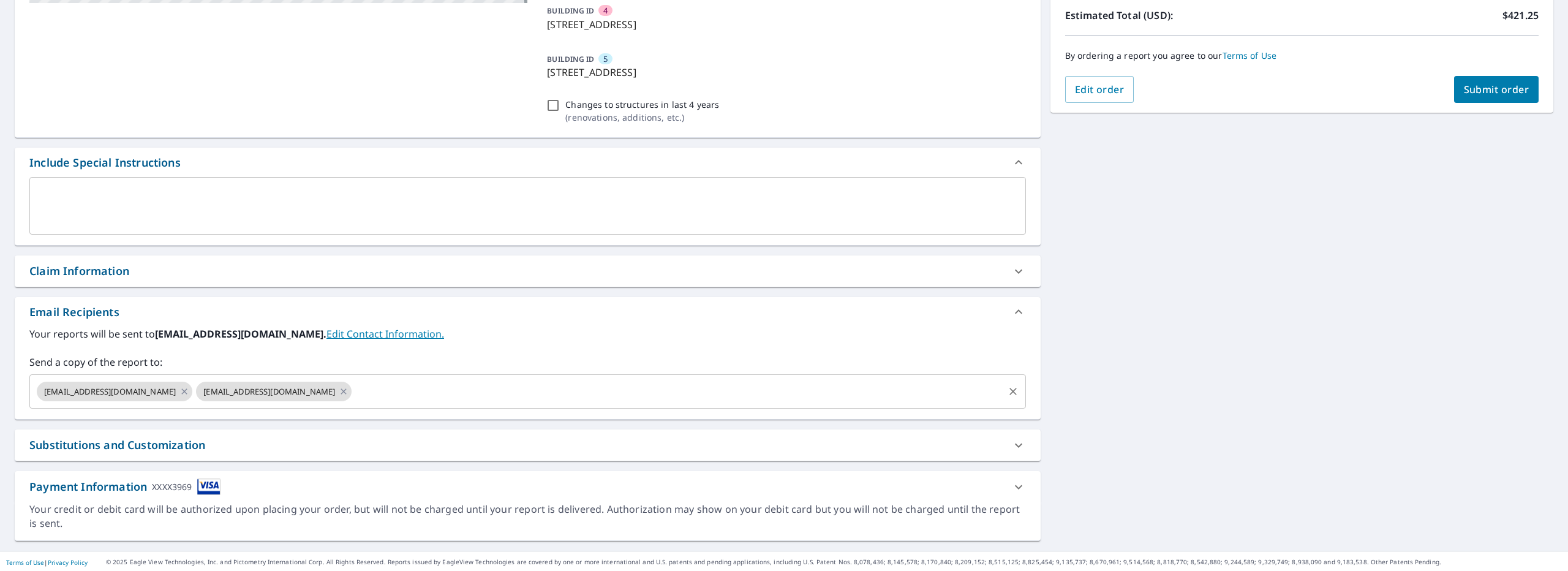
click at [1454, 98] on button "Submit order" at bounding box center [1497, 90] width 85 height 27
checkbox input "true"
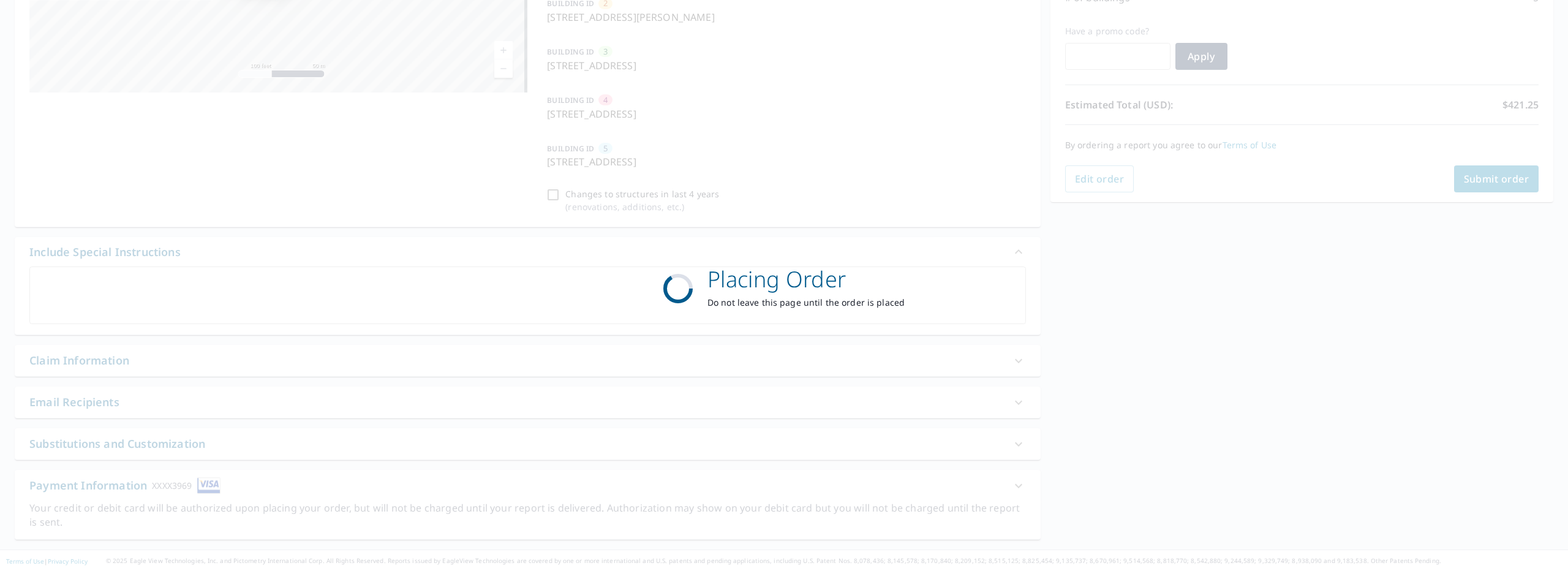
scroll to position [223, 0]
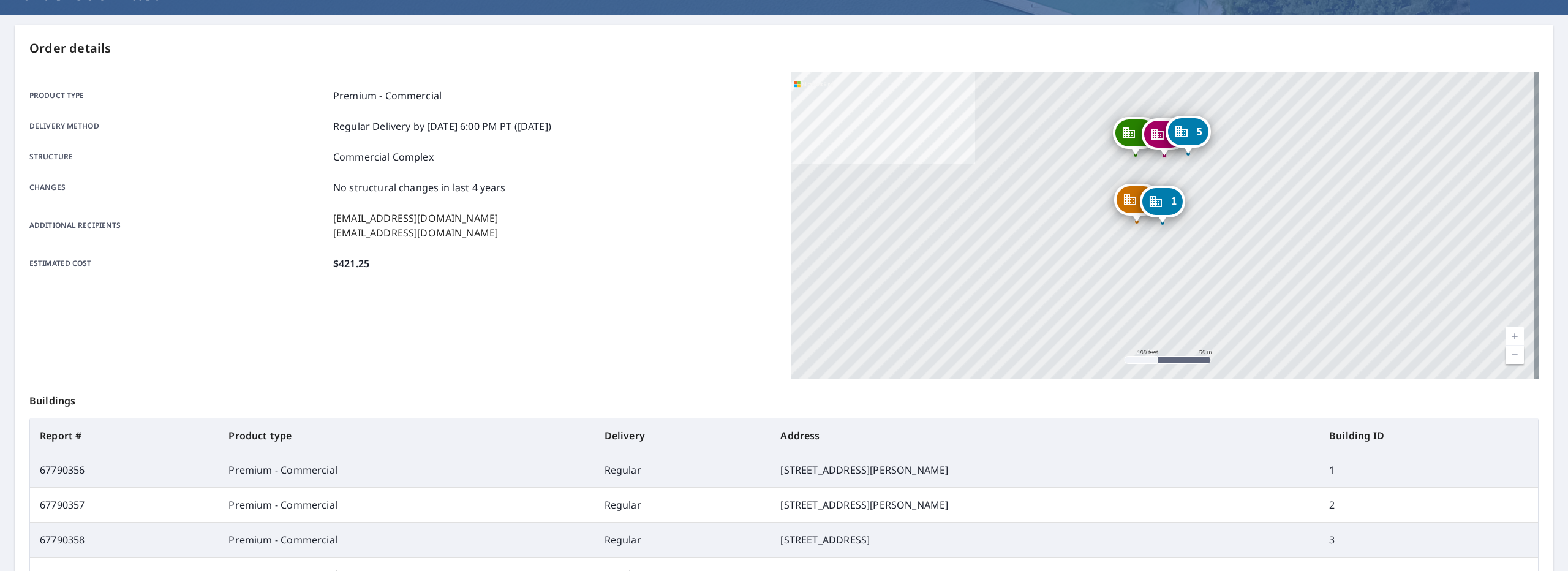
scroll to position [278, 0]
